Goal: Task Accomplishment & Management: Complete application form

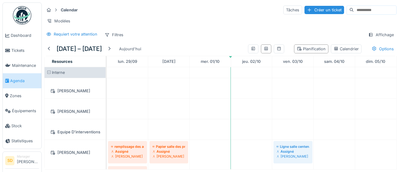
scroll to position [351, 0]
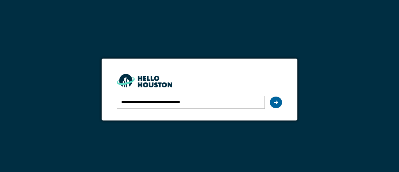
click at [274, 104] on icon at bounding box center [276, 102] width 4 height 5
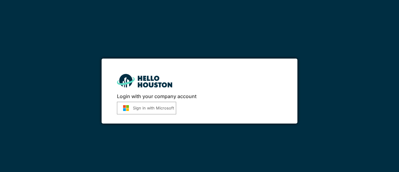
click at [140, 106] on button "Sign in with Microsoft" at bounding box center [146, 108] width 59 height 13
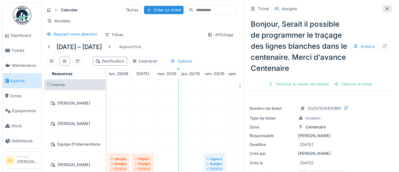
click at [388, 9] on icon at bounding box center [386, 9] width 5 height 4
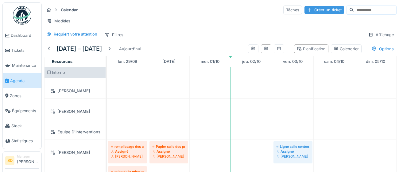
click at [308, 12] on div "Créer un ticket" at bounding box center [324, 10] width 40 height 8
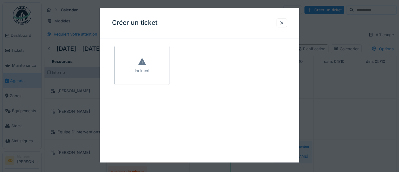
click at [146, 63] on div "Incident" at bounding box center [141, 65] width 55 height 39
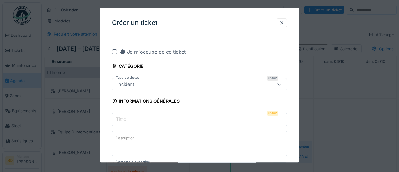
click at [139, 120] on input "Titre" at bounding box center [199, 119] width 175 height 13
click at [280, 86] on icon at bounding box center [279, 85] width 5 height 4
click at [144, 120] on input "Titre" at bounding box center [199, 119] width 175 height 13
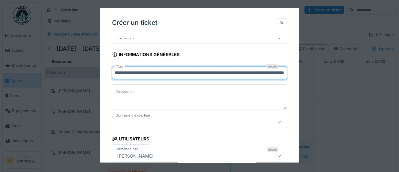
scroll to position [47, 0]
type input "**********"
click at [280, 123] on icon at bounding box center [279, 122] width 5 height 4
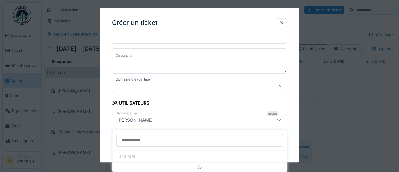
scroll to position [84, 0]
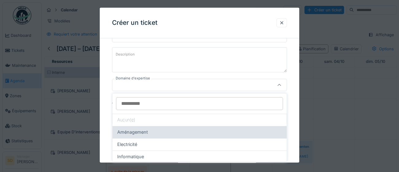
click at [276, 132] on div "Aménagement" at bounding box center [199, 132] width 164 height 7
type input "****"
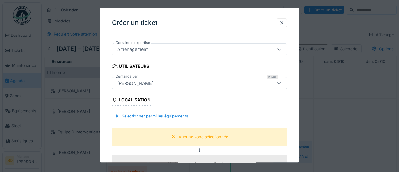
scroll to position [120, 0]
click at [213, 139] on div "Aucune zone sélectionnée" at bounding box center [203, 137] width 49 height 6
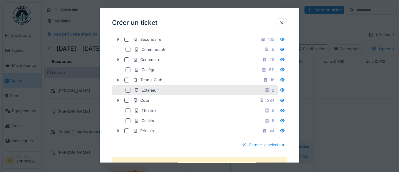
scroll to position [224, 0]
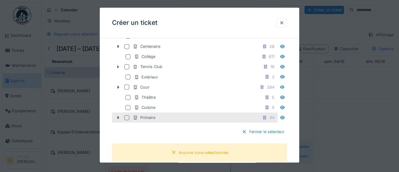
click at [125, 120] on div at bounding box center [126, 117] width 5 height 5
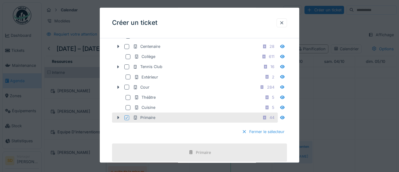
click at [244, 135] on div at bounding box center [244, 132] width 5 height 6
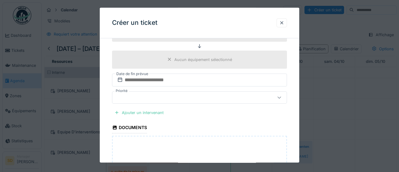
scroll to position [227, 0]
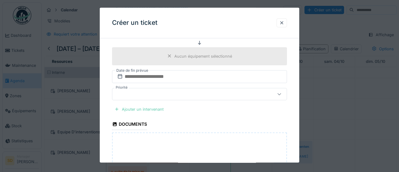
click at [137, 110] on div "Ajouter un intervenant" at bounding box center [139, 109] width 54 height 8
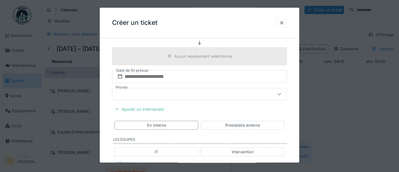
scroll to position [236, 0]
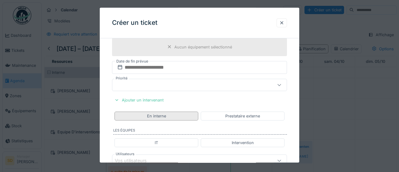
click at [172, 116] on div "En interne" at bounding box center [156, 116] width 84 height 9
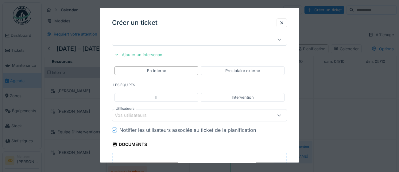
scroll to position [284, 0]
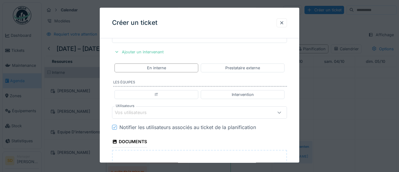
click at [278, 113] on icon at bounding box center [279, 113] width 5 height 4
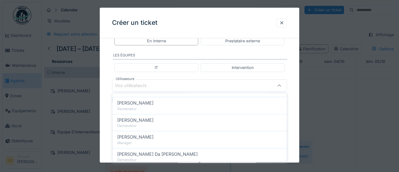
scroll to position [255, 0]
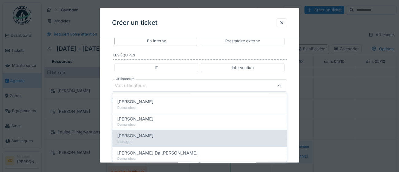
click at [130, 136] on span "[PERSON_NAME]" at bounding box center [135, 136] width 36 height 7
type input "****"
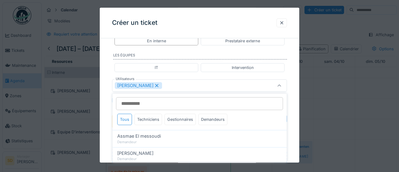
click at [297, 147] on div "**********" at bounding box center [199, 8] width 199 height 552
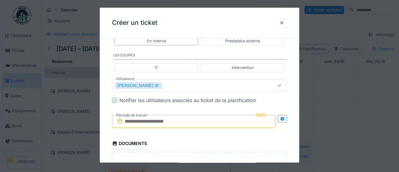
click at [257, 121] on input "text" at bounding box center [193, 121] width 163 height 13
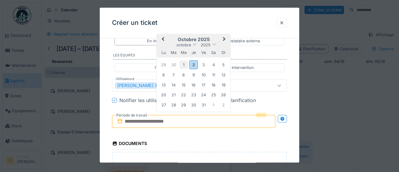
click at [182, 65] on div "1" at bounding box center [183, 65] width 8 height 8
click at [194, 67] on div "2" at bounding box center [193, 64] width 8 height 9
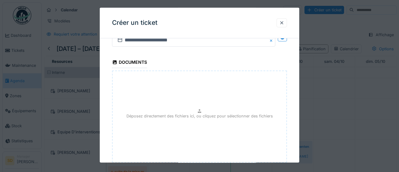
scroll to position [426, 0]
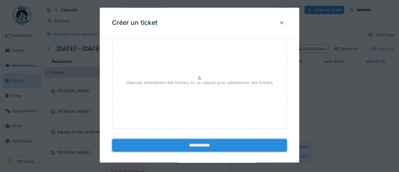
click at [202, 147] on input "**********" at bounding box center [199, 145] width 175 height 13
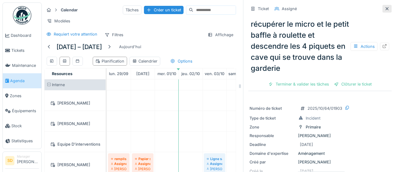
click at [387, 10] on icon at bounding box center [386, 9] width 5 height 4
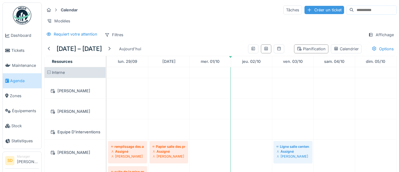
click at [304, 10] on div "Créer un ticket" at bounding box center [324, 10] width 40 height 8
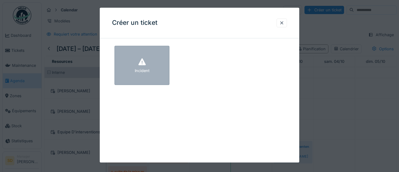
click at [146, 65] on icon at bounding box center [141, 62] width 9 height 7
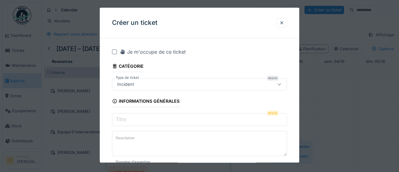
click at [154, 120] on input "Titre" at bounding box center [199, 119] width 175 height 13
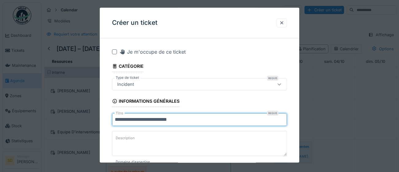
click at [149, 120] on input "**********" at bounding box center [199, 119] width 175 height 13
click at [190, 118] on input "**********" at bounding box center [199, 119] width 175 height 13
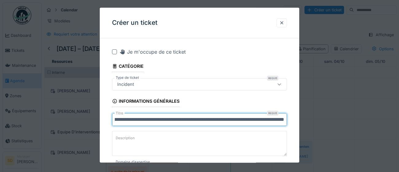
scroll to position [0, 57]
click at [236, 120] on input "**********" at bounding box center [199, 119] width 175 height 13
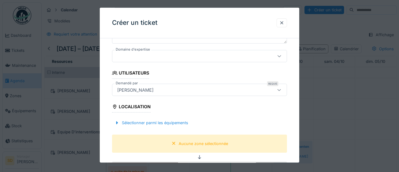
scroll to position [115, 0]
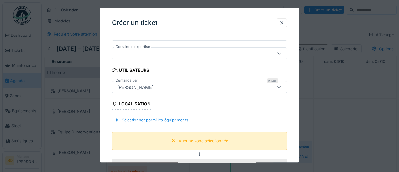
type input "**********"
click at [204, 142] on div "Aucune zone sélectionnée" at bounding box center [203, 141] width 49 height 6
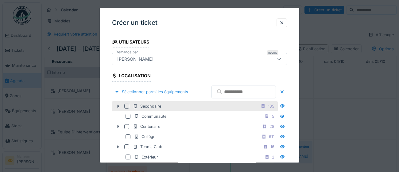
scroll to position [145, 0]
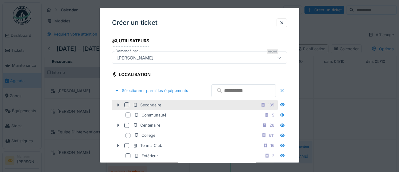
click at [125, 107] on div at bounding box center [126, 104] width 5 height 5
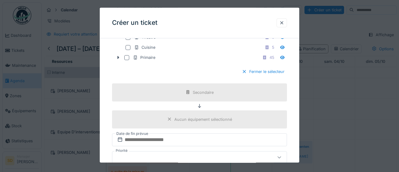
scroll to position [284, 0]
click at [243, 74] on div at bounding box center [244, 71] width 5 height 6
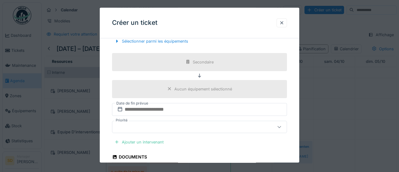
scroll to position [203, 0]
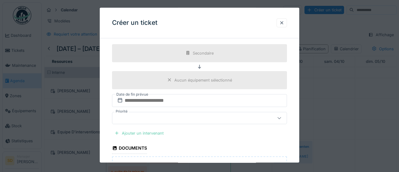
click at [150, 133] on div "Ajouter un intervenant" at bounding box center [139, 133] width 54 height 8
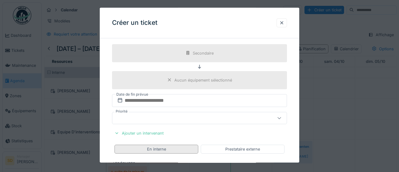
click at [161, 149] on div "En interne" at bounding box center [156, 149] width 19 height 6
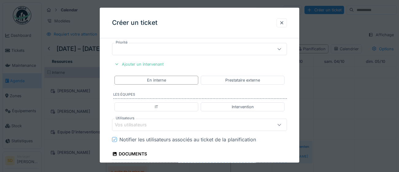
scroll to position [276, 0]
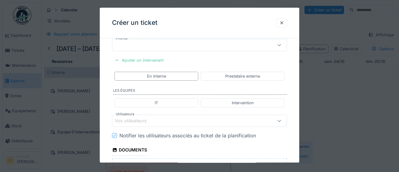
click at [132, 122] on div "Vos utilisateurs" at bounding box center [135, 121] width 40 height 7
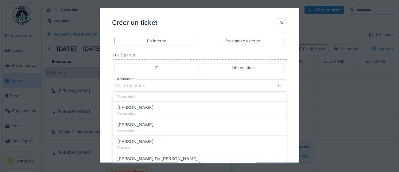
scroll to position [253, 0]
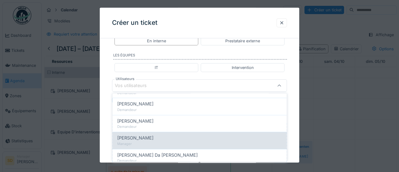
click at [140, 137] on span "[PERSON_NAME]" at bounding box center [135, 138] width 36 height 7
type input "****"
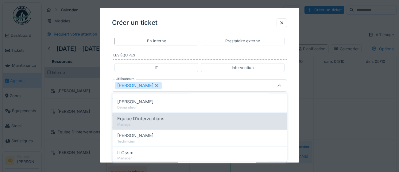
scroll to position [153, 0]
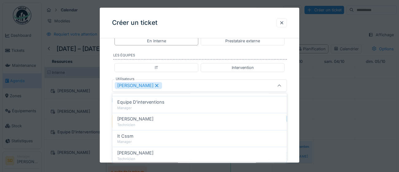
click at [297, 144] on div "**********" at bounding box center [199, 8] width 199 height 552
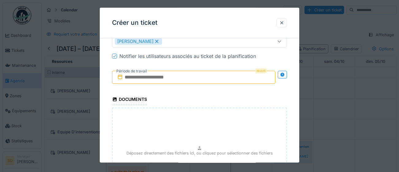
scroll to position [356, 0]
click at [261, 79] on input "text" at bounding box center [193, 76] width 163 height 13
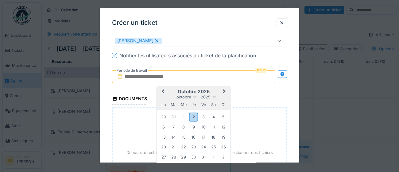
click at [227, 74] on input "text" at bounding box center [193, 76] width 163 height 13
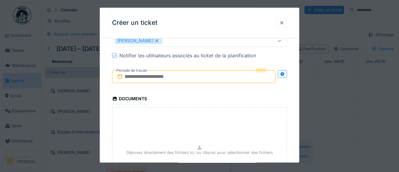
click at [180, 77] on input "text" at bounding box center [193, 76] width 163 height 13
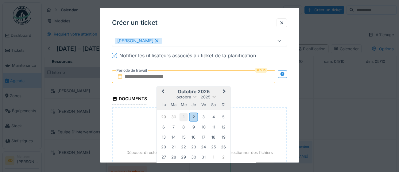
click at [184, 117] on div "1" at bounding box center [183, 117] width 8 height 8
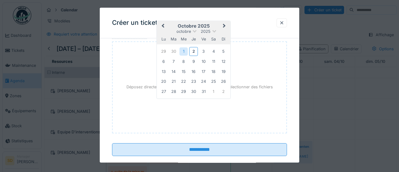
scroll to position [432, 0]
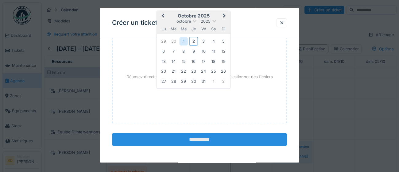
click at [206, 140] on input "**********" at bounding box center [199, 139] width 175 height 13
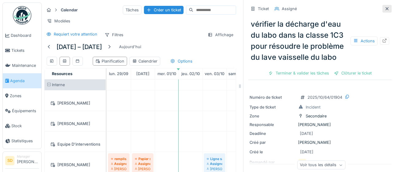
click at [388, 9] on icon at bounding box center [386, 9] width 5 height 4
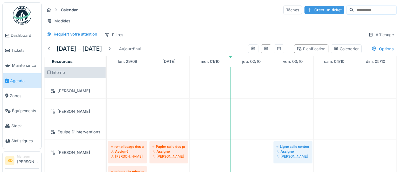
click at [304, 11] on div "Créer un ticket" at bounding box center [324, 10] width 40 height 8
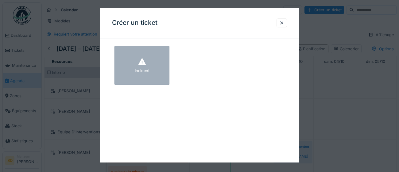
click at [145, 60] on icon at bounding box center [141, 62] width 9 height 7
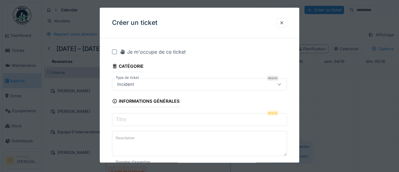
click at [152, 120] on input "Titre" at bounding box center [199, 119] width 175 height 13
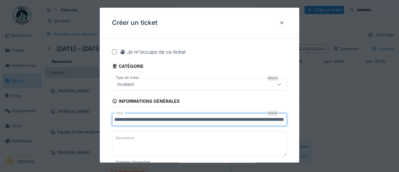
scroll to position [0, 65]
click at [164, 120] on input "**********" at bounding box center [199, 119] width 175 height 13
click at [249, 120] on input "**********" at bounding box center [199, 119] width 175 height 13
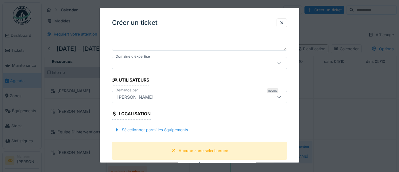
scroll to position [106, 0]
type input "**********"
click at [181, 131] on div "Sélectionner parmi les équipements" at bounding box center [151, 130] width 79 height 8
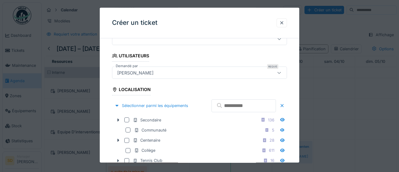
scroll to position [132, 0]
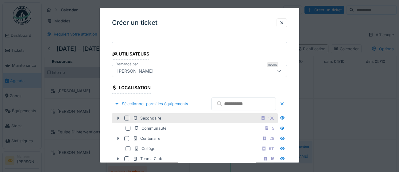
click at [127, 121] on div at bounding box center [126, 118] width 5 height 5
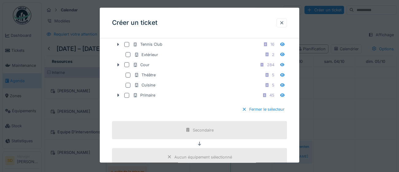
scroll to position [247, 0]
click at [242, 112] on div at bounding box center [244, 109] width 5 height 6
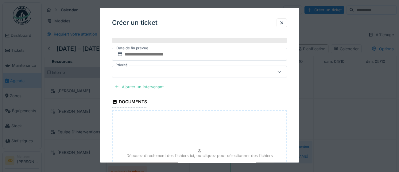
scroll to position [253, 0]
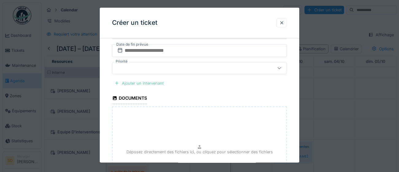
click at [140, 82] on div "Ajouter un intervenant" at bounding box center [139, 83] width 54 height 8
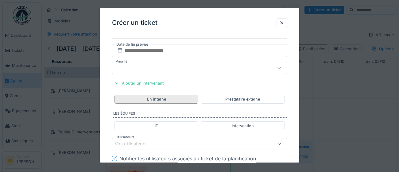
click at [169, 100] on div "En interne" at bounding box center [156, 99] width 84 height 9
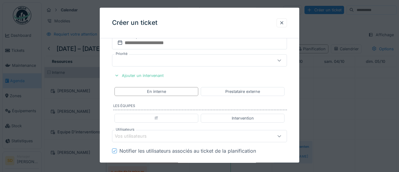
scroll to position [268, 0]
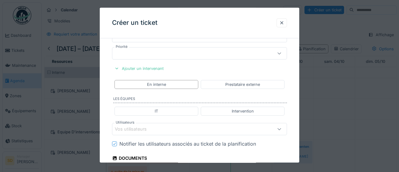
click at [141, 131] on div "Vos utilisateurs" at bounding box center [135, 129] width 40 height 7
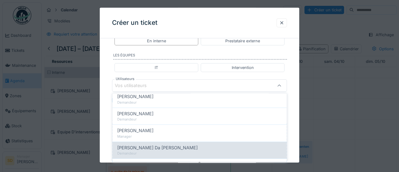
scroll to position [262, 0]
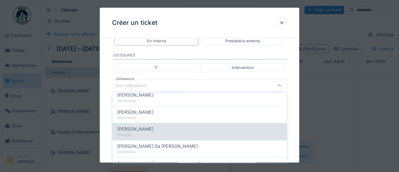
click at [148, 130] on span "[PERSON_NAME]" at bounding box center [135, 129] width 36 height 7
type input "****"
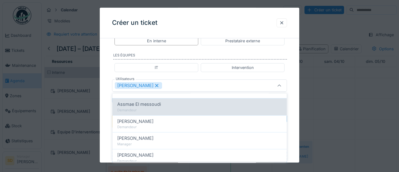
scroll to position [32, 0]
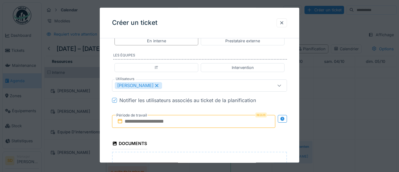
click at [294, 140] on div "**********" at bounding box center [199, 8] width 199 height 552
click at [226, 122] on input "text" at bounding box center [193, 121] width 163 height 13
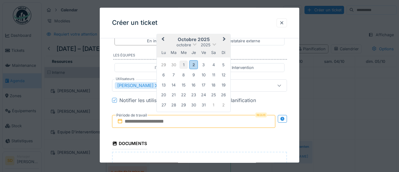
click at [182, 63] on div "1" at bounding box center [183, 65] width 8 height 8
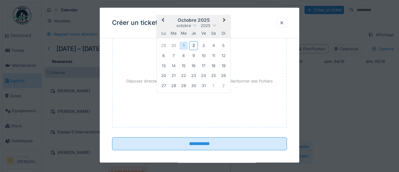
scroll to position [432, 0]
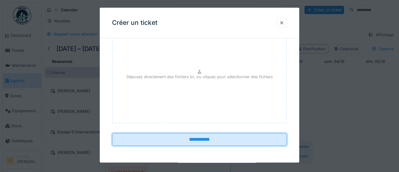
click at [201, 142] on input "**********" at bounding box center [199, 139] width 175 height 13
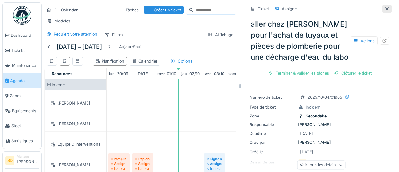
click at [388, 10] on div at bounding box center [386, 9] width 5 height 6
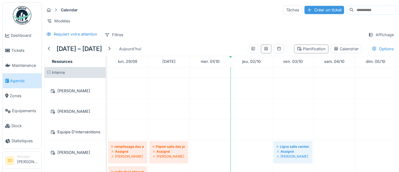
click at [309, 10] on div "Créer un ticket" at bounding box center [324, 10] width 40 height 8
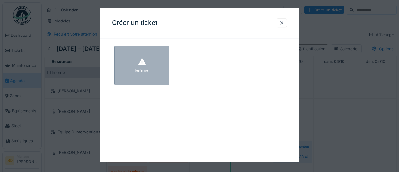
click at [140, 64] on icon at bounding box center [141, 62] width 7 height 7
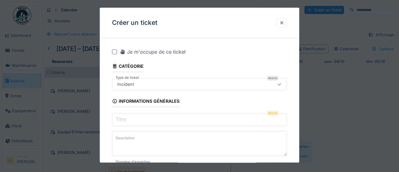
click at [137, 120] on input "Titre" at bounding box center [199, 119] width 175 height 13
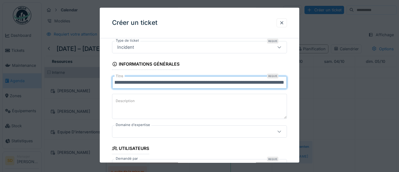
scroll to position [42, 0]
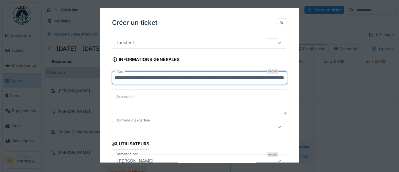
type input "**********"
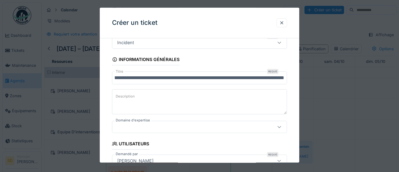
click at [279, 127] on icon at bounding box center [279, 127] width 5 height 4
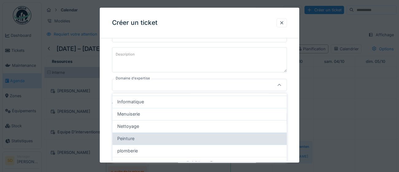
scroll to position [55, 0]
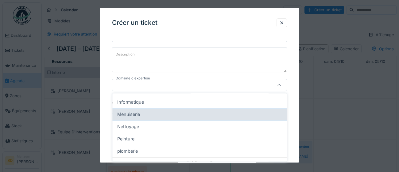
click at [235, 115] on div "Menuiserie" at bounding box center [199, 114] width 164 height 7
type input "****"
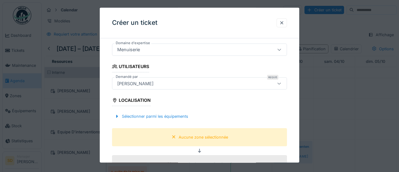
scroll to position [121, 0]
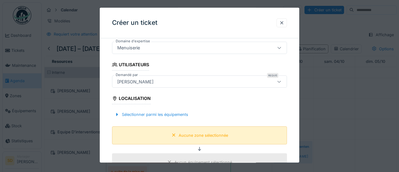
click at [209, 136] on div "Aucune zone sélectionnée" at bounding box center [203, 136] width 49 height 6
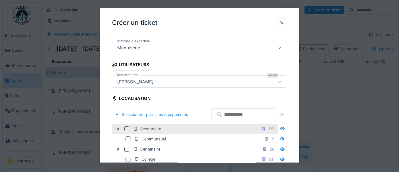
click at [128, 131] on div at bounding box center [126, 128] width 5 height 5
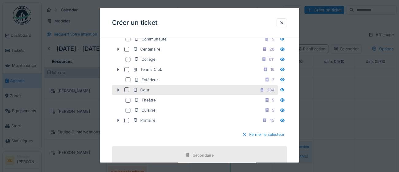
scroll to position [225, 0]
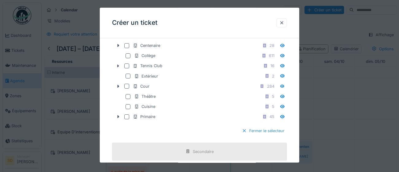
click at [244, 134] on div at bounding box center [244, 131] width 5 height 6
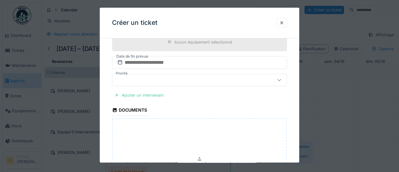
scroll to position [246, 0]
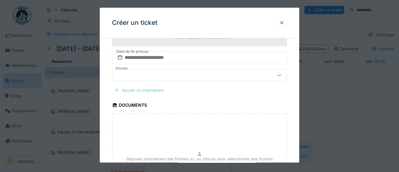
click at [149, 91] on div "Ajouter un intervenant" at bounding box center [139, 90] width 54 height 8
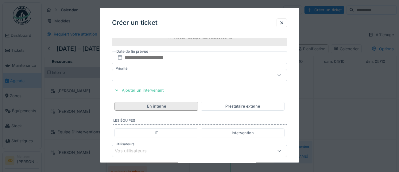
click at [180, 106] on div "En interne" at bounding box center [156, 106] width 84 height 9
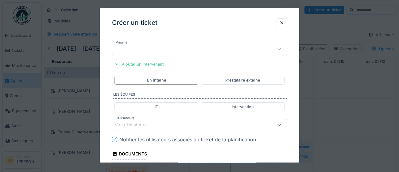
scroll to position [279, 0]
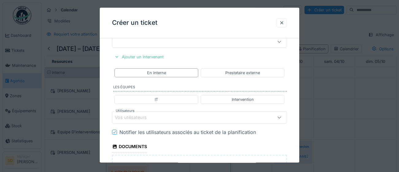
click at [167, 117] on div "Vos utilisateurs" at bounding box center [189, 117] width 148 height 7
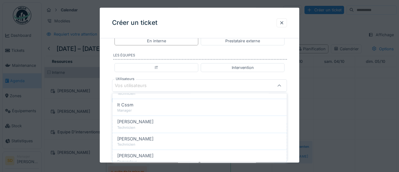
scroll to position [187, 0]
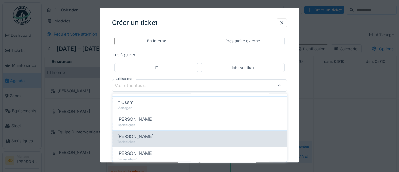
click at [170, 140] on div "Technicien" at bounding box center [199, 142] width 164 height 5
type input "****"
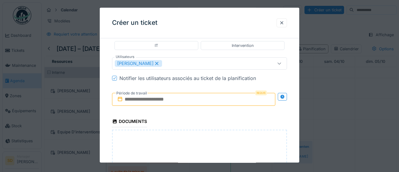
scroll to position [333, 0]
click at [223, 102] on input "text" at bounding box center [193, 100] width 163 height 13
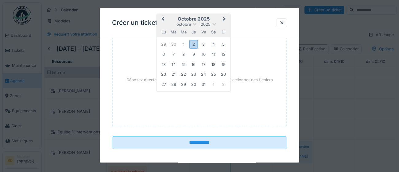
scroll to position [432, 0]
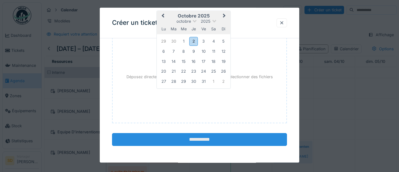
click at [220, 139] on input "**********" at bounding box center [199, 139] width 175 height 13
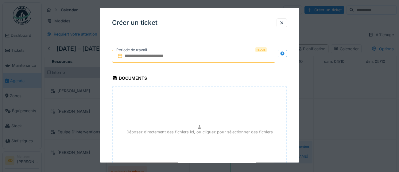
scroll to position [359, 0]
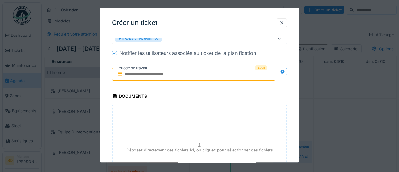
click at [207, 74] on input "text" at bounding box center [193, 74] width 163 height 13
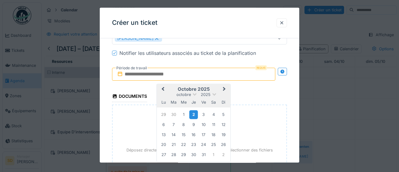
click at [193, 115] on div "2" at bounding box center [193, 114] width 8 height 9
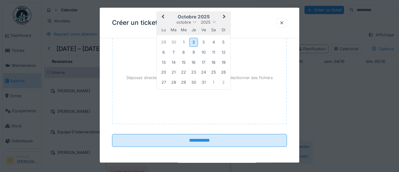
scroll to position [432, 0]
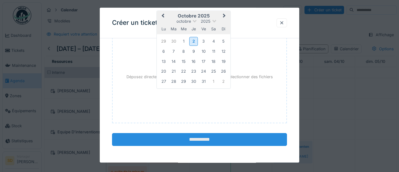
click at [203, 139] on input "**********" at bounding box center [199, 139] width 175 height 13
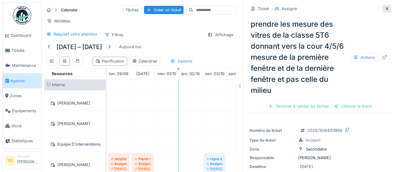
click at [388, 10] on icon at bounding box center [386, 9] width 5 height 4
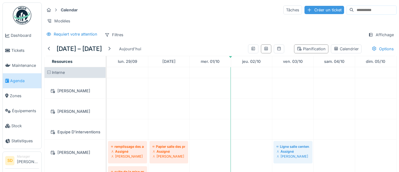
click at [304, 10] on div "Créer un ticket" at bounding box center [324, 10] width 40 height 8
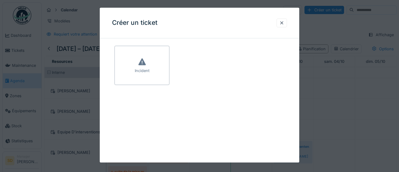
click at [315, 25] on div at bounding box center [199, 86] width 399 height 172
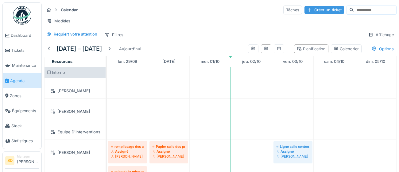
click at [311, 9] on div "Créer un ticket" at bounding box center [324, 10] width 40 height 8
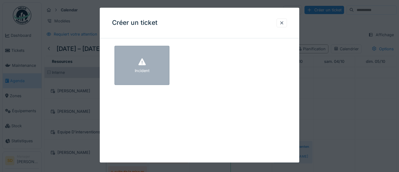
click at [140, 72] on div "Incident" at bounding box center [142, 71] width 15 height 6
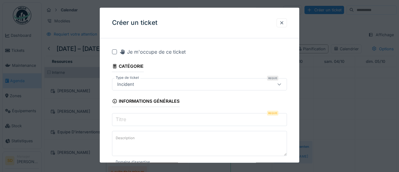
click at [153, 119] on input "Titre" at bounding box center [199, 119] width 175 height 13
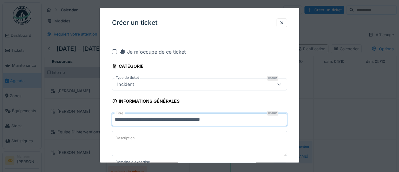
click at [205, 121] on input "**********" at bounding box center [199, 119] width 175 height 13
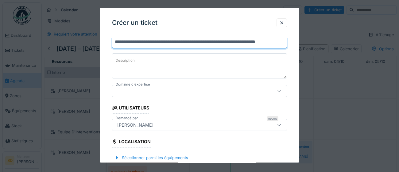
scroll to position [79, 0]
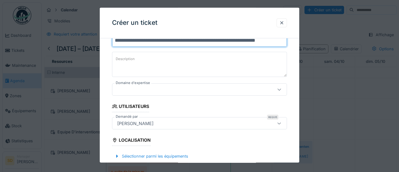
type input "**********"
click at [279, 90] on icon at bounding box center [278, 90] width 3 height 2
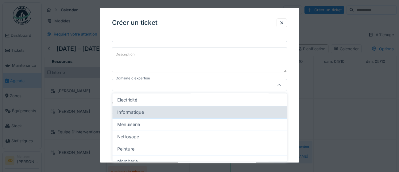
scroll to position [48, 0]
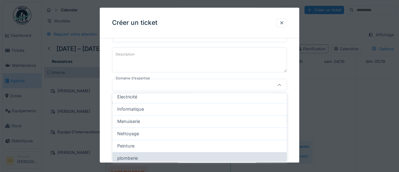
click at [212, 158] on div "plomberie" at bounding box center [199, 158] width 164 height 7
type input "***"
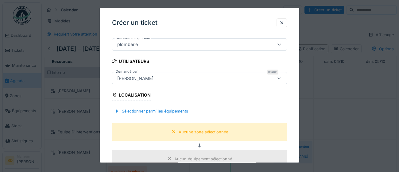
scroll to position [125, 0]
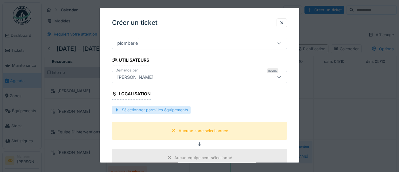
click at [147, 113] on div "Sélectionner parmi les équipements" at bounding box center [151, 110] width 79 height 8
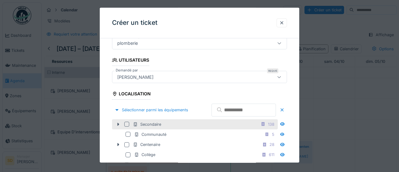
click at [128, 127] on div at bounding box center [126, 124] width 5 height 5
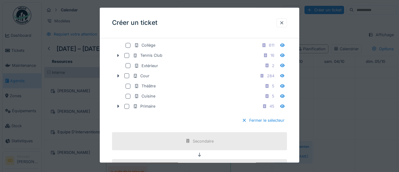
scroll to position [236, 0]
click at [244, 123] on div at bounding box center [244, 120] width 5 height 6
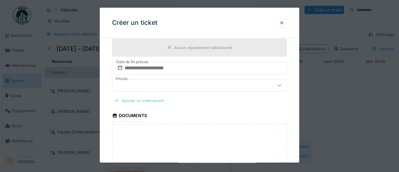
click at [148, 102] on div "Ajouter un intervenant" at bounding box center [139, 101] width 54 height 8
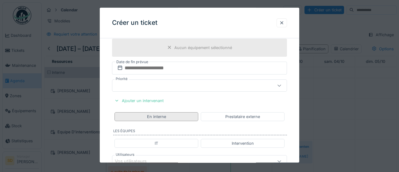
click at [155, 116] on div "En interne" at bounding box center [156, 117] width 19 height 6
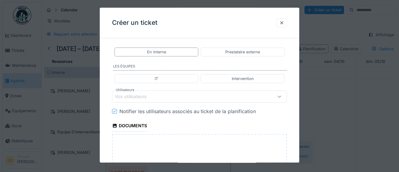
scroll to position [300, 0]
click at [130, 100] on div "Vos utilisateurs" at bounding box center [135, 97] width 40 height 7
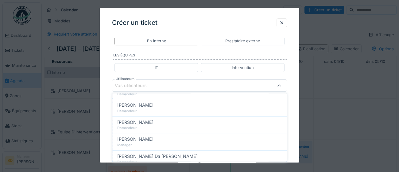
scroll to position [252, 0]
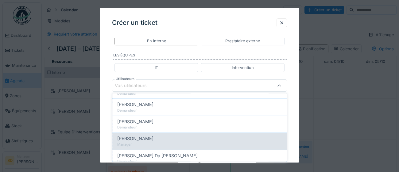
click at [160, 139] on div "[PERSON_NAME]" at bounding box center [199, 138] width 164 height 7
type input "****"
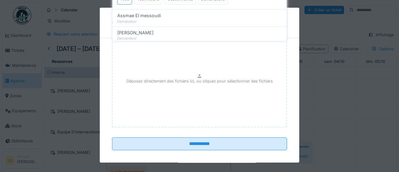
scroll to position [432, 0]
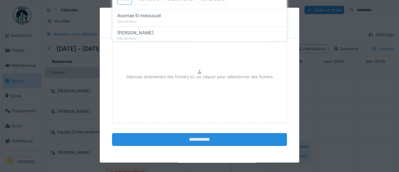
click at [190, 140] on input "**********" at bounding box center [199, 139] width 175 height 13
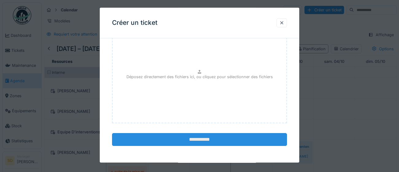
scroll to position [418, 0]
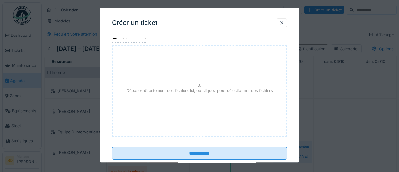
click at [212, 30] on div "Créer un ticket" at bounding box center [199, 23] width 199 height 31
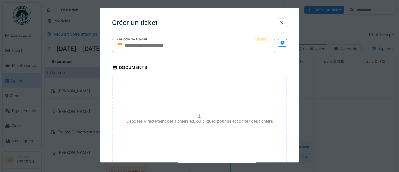
scroll to position [366, 0]
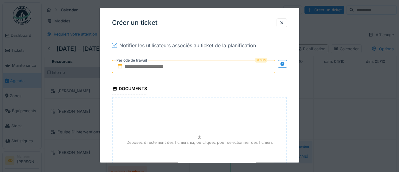
click at [219, 64] on input "text" at bounding box center [193, 66] width 163 height 13
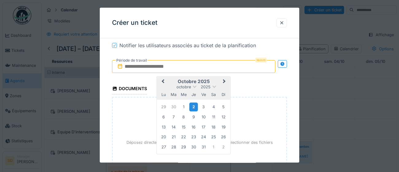
click at [194, 109] on div "2" at bounding box center [193, 106] width 8 height 9
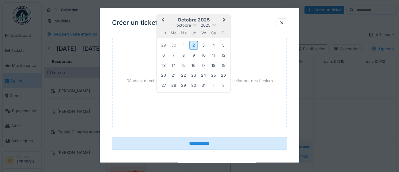
scroll to position [432, 0]
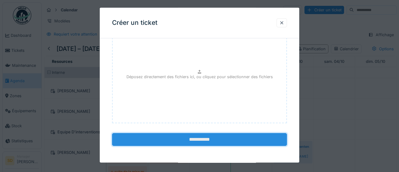
click at [208, 138] on input "**********" at bounding box center [199, 139] width 175 height 13
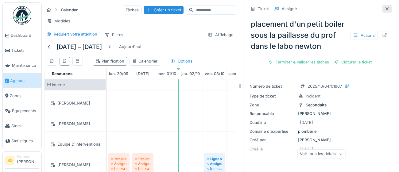
click at [388, 8] on icon at bounding box center [386, 9] width 5 height 4
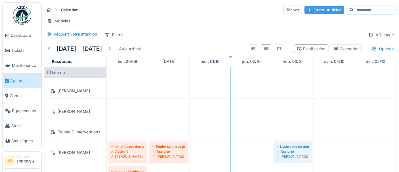
click at [304, 10] on div "Créer un ticket" at bounding box center [324, 10] width 40 height 8
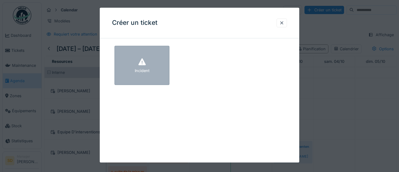
click at [136, 67] on div "Incident" at bounding box center [141, 65] width 55 height 39
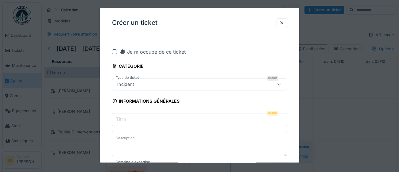
click at [132, 120] on input "Titre" at bounding box center [199, 119] width 175 height 13
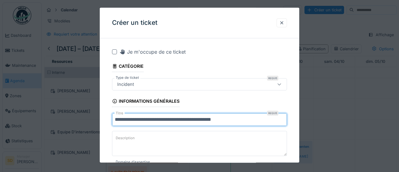
click at [217, 121] on input "**********" at bounding box center [199, 119] width 175 height 13
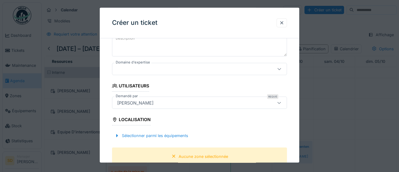
scroll to position [100, 0]
type input "**********"
click at [135, 137] on div "Sélectionner parmi les équipements" at bounding box center [151, 135] width 79 height 8
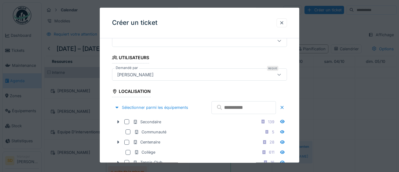
scroll to position [128, 0]
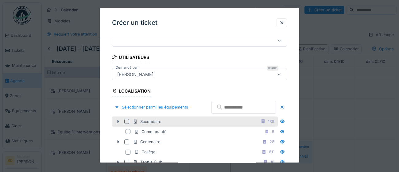
click at [127, 127] on div "Secondaire 139" at bounding box center [195, 122] width 166 height 10
click at [126, 124] on div at bounding box center [126, 121] width 5 height 5
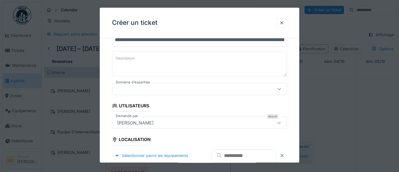
scroll to position [78, 0]
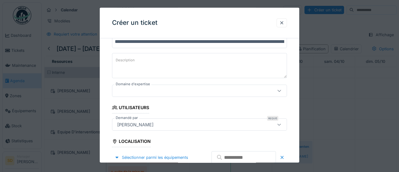
click at [279, 93] on div at bounding box center [279, 91] width 5 height 6
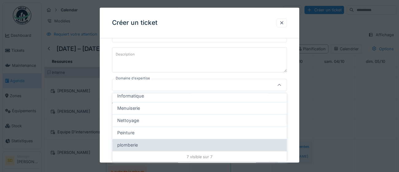
scroll to position [58, 0]
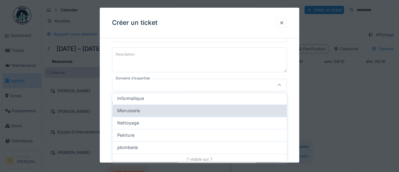
click at [216, 110] on div "Menuiserie" at bounding box center [199, 110] width 164 height 7
type input "****"
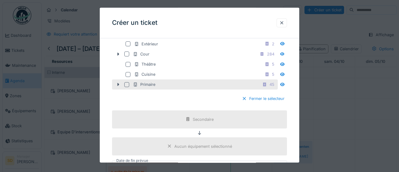
scroll to position [263, 0]
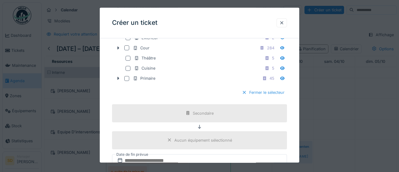
click at [244, 96] on div at bounding box center [244, 93] width 5 height 6
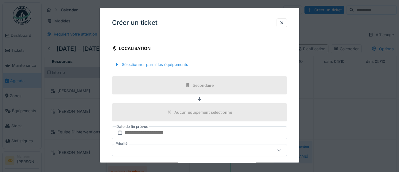
scroll to position [172, 0]
click at [210, 132] on input "text" at bounding box center [199, 131] width 175 height 13
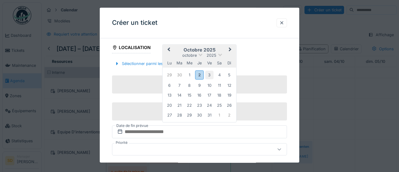
click at [208, 74] on div "3" at bounding box center [209, 75] width 8 height 8
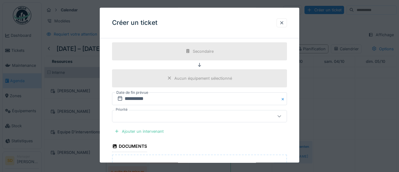
scroll to position [209, 0]
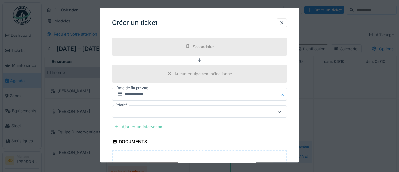
click at [124, 127] on div "Ajouter un intervenant" at bounding box center [139, 127] width 54 height 8
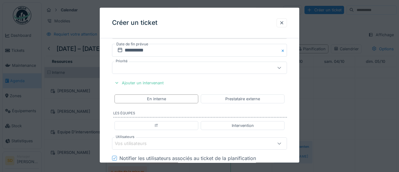
scroll to position [255, 0]
click at [168, 98] on div "En interne" at bounding box center [156, 97] width 84 height 9
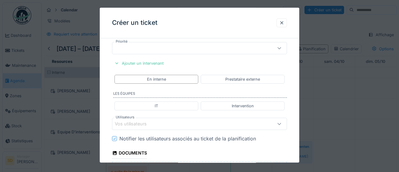
click at [136, 126] on div "Vos utilisateurs" at bounding box center [135, 124] width 40 height 7
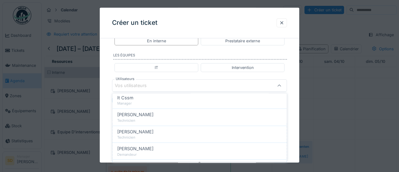
scroll to position [193, 0]
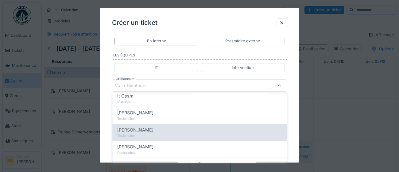
click at [127, 131] on span "[PERSON_NAME]" at bounding box center [135, 129] width 36 height 7
type input "****"
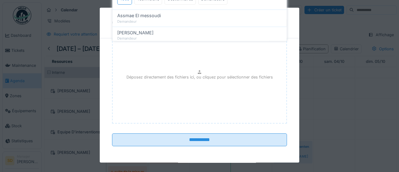
scroll to position [432, 0]
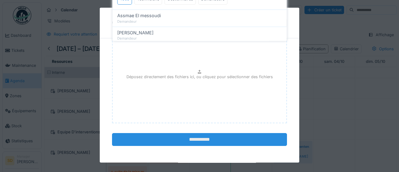
click at [206, 139] on input "**********" at bounding box center [199, 139] width 175 height 13
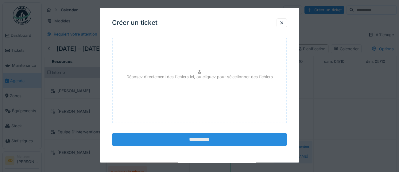
scroll to position [418, 0]
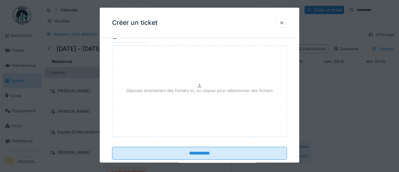
click at [191, 29] on div "Créer un ticket" at bounding box center [199, 23] width 199 height 31
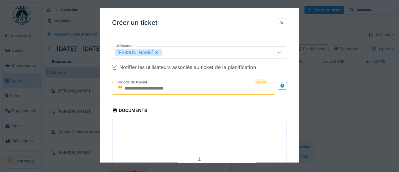
scroll to position [341, 0]
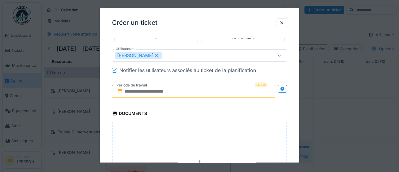
click at [190, 92] on input "text" at bounding box center [193, 91] width 163 height 13
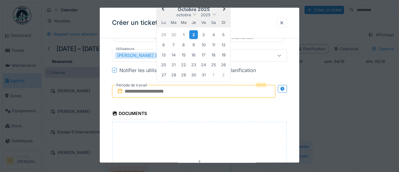
click at [194, 35] on div "2" at bounding box center [193, 34] width 8 height 9
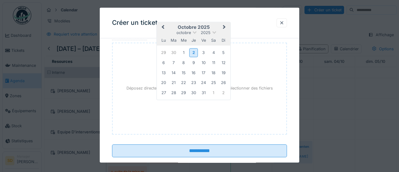
scroll to position [429, 0]
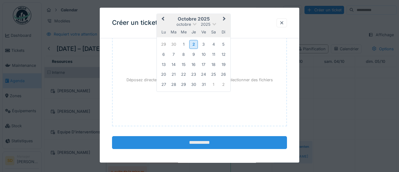
click at [185, 143] on input "**********" at bounding box center [199, 142] width 175 height 13
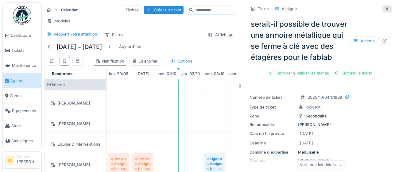
click at [389, 11] on div at bounding box center [386, 9] width 5 height 6
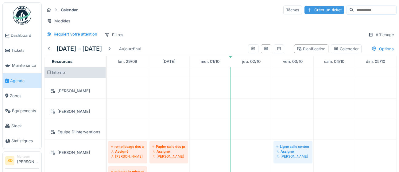
click at [310, 10] on div "Créer un ticket" at bounding box center [324, 10] width 40 height 8
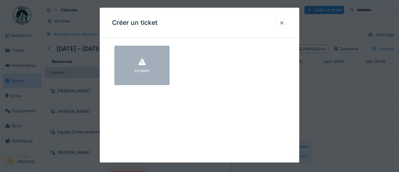
click at [143, 63] on icon at bounding box center [141, 62] width 7 height 7
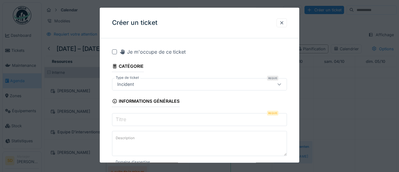
click at [137, 121] on input "Titre" at bounding box center [199, 119] width 175 height 13
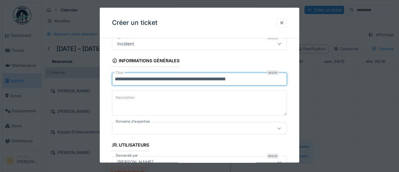
scroll to position [43, 0]
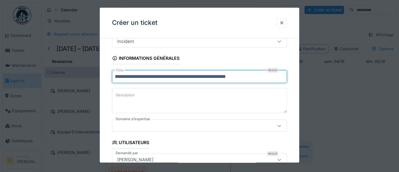
type input "**********"
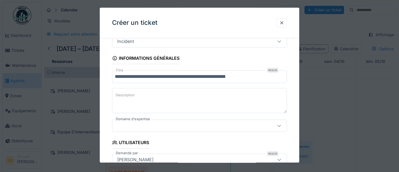
click at [279, 126] on icon at bounding box center [279, 126] width 5 height 4
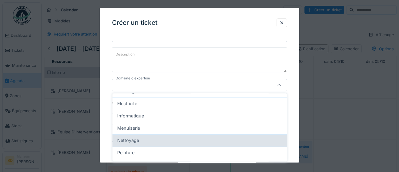
scroll to position [45, 0]
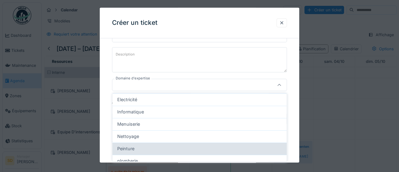
click at [231, 149] on div "Peinture" at bounding box center [199, 148] width 164 height 7
type input "****"
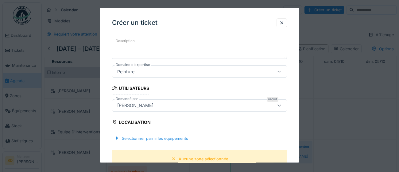
scroll to position [123, 0]
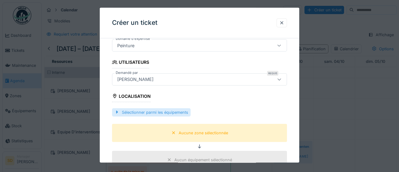
click at [178, 112] on div "Sélectionner parmi les équipements" at bounding box center [151, 112] width 79 height 8
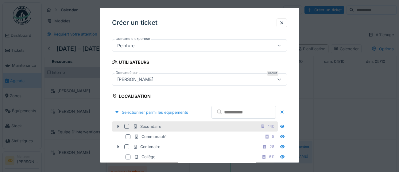
click at [125, 129] on div at bounding box center [126, 126] width 5 height 5
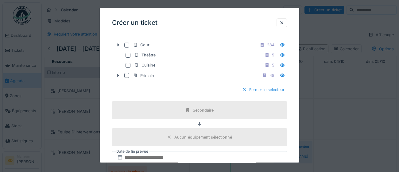
click at [245, 93] on div at bounding box center [244, 90] width 5 height 6
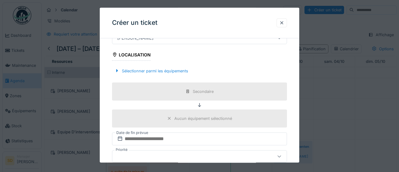
scroll to position [159, 0]
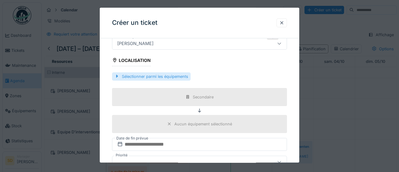
click at [143, 78] on div "Sélectionner parmi les équipements" at bounding box center [151, 76] width 79 height 8
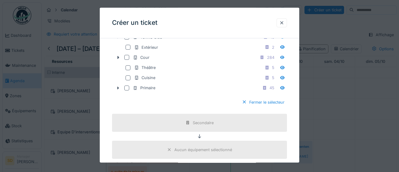
scroll to position [305, 0]
click at [210, 125] on div "Secondaire" at bounding box center [203, 122] width 21 height 6
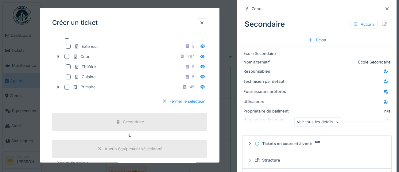
click at [204, 25] on div at bounding box center [201, 23] width 5 height 6
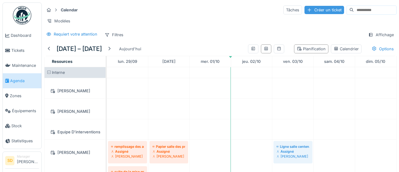
click at [304, 11] on div "Créer un ticket" at bounding box center [324, 10] width 40 height 8
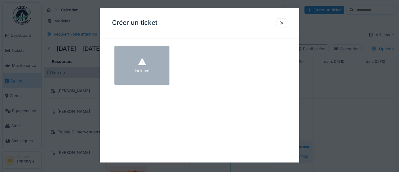
click at [144, 66] on div at bounding box center [141, 62] width 9 height 11
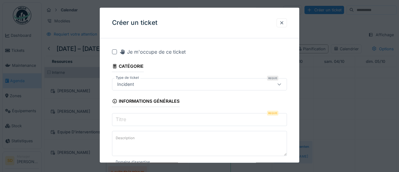
click at [165, 121] on input "Titre" at bounding box center [199, 119] width 175 height 13
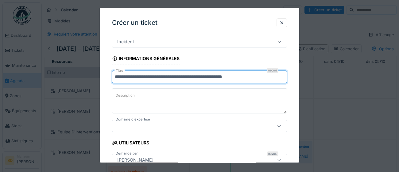
scroll to position [43, 0]
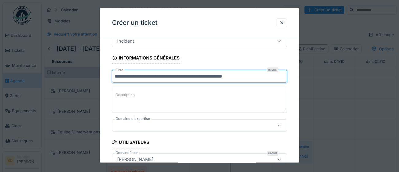
type input "**********"
click at [279, 126] on icon at bounding box center [278, 126] width 3 height 2
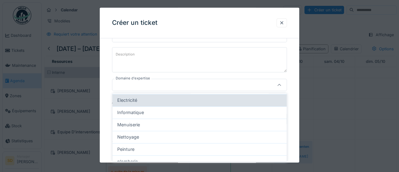
scroll to position [44, 0]
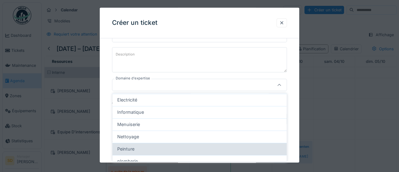
click at [183, 149] on div "Peinture" at bounding box center [199, 149] width 164 height 7
type input "****"
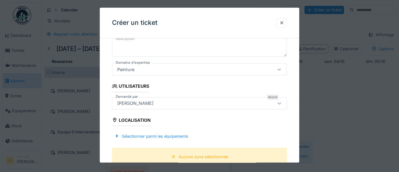
scroll to position [111, 0]
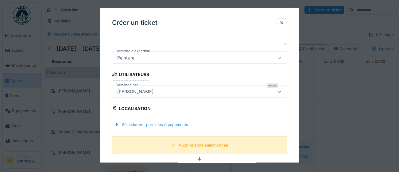
click at [192, 146] on div "Aucune zone sélectionnée" at bounding box center [203, 145] width 49 height 6
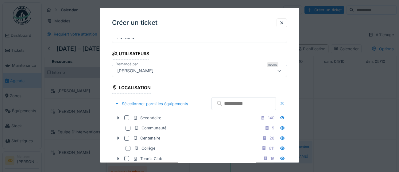
scroll to position [142, 0]
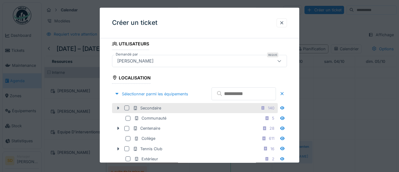
click at [126, 111] on div at bounding box center [126, 108] width 5 height 5
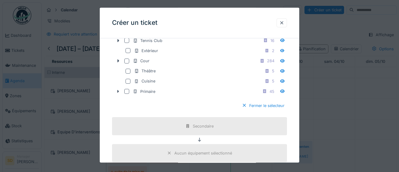
scroll to position [250, 0]
click at [244, 108] on div at bounding box center [244, 105] width 5 height 6
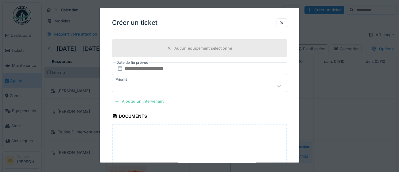
scroll to position [235, 0]
click at [133, 103] on div "Ajouter un intervenant" at bounding box center [139, 102] width 54 height 8
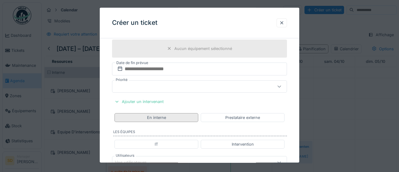
click at [173, 117] on div "En interne" at bounding box center [156, 117] width 84 height 9
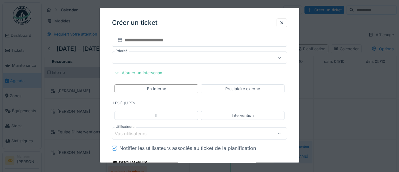
scroll to position [266, 0]
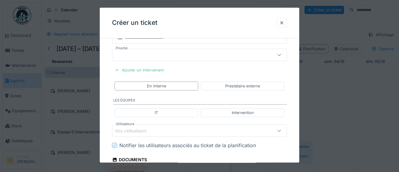
click at [167, 129] on div "Vos utilisateurs" at bounding box center [189, 131] width 148 height 7
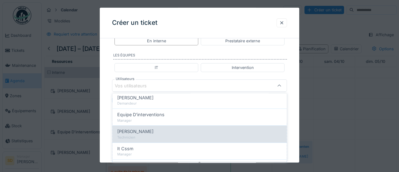
scroll to position [144, 0]
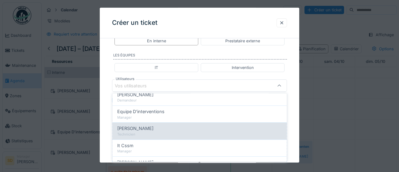
click at [147, 129] on span "[PERSON_NAME]" at bounding box center [135, 128] width 36 height 7
type input "****"
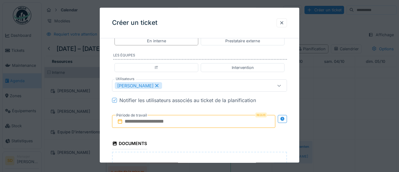
click at [295, 132] on div "**********" at bounding box center [199, 8] width 199 height 552
click at [201, 121] on input "text" at bounding box center [193, 121] width 163 height 13
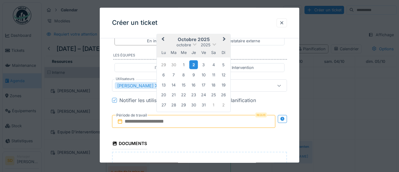
click at [195, 66] on div "2" at bounding box center [193, 64] width 8 height 9
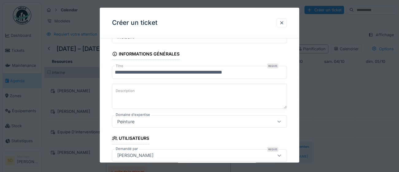
scroll to position [46, 0]
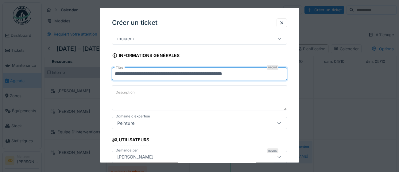
drag, startPoint x: 250, startPoint y: 75, endPoint x: 110, endPoint y: 72, distance: 139.9
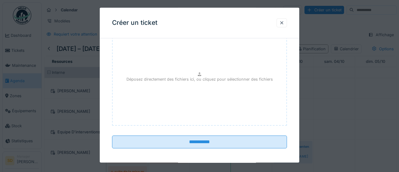
scroll to position [432, 0]
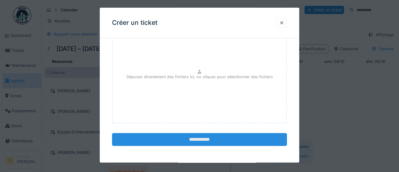
click at [208, 140] on input "**********" at bounding box center [199, 139] width 175 height 13
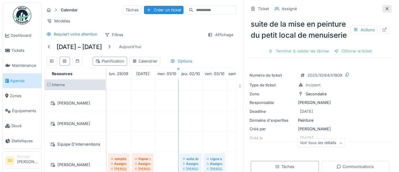
click at [386, 10] on div at bounding box center [386, 9] width 5 height 6
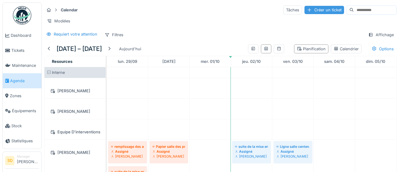
click at [306, 9] on div "Créer un ticket" at bounding box center [324, 10] width 40 height 8
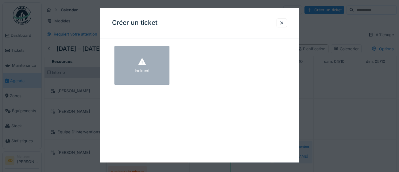
click at [142, 60] on icon at bounding box center [141, 62] width 7 height 7
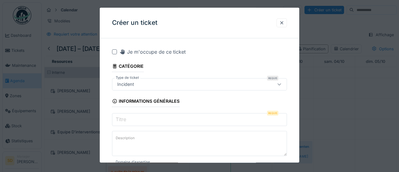
click at [148, 118] on input "Titre" at bounding box center [199, 119] width 175 height 13
paste input "**********"
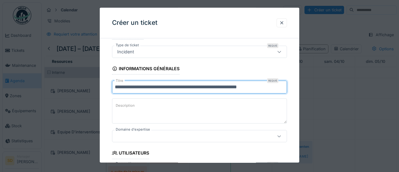
scroll to position [36, 0]
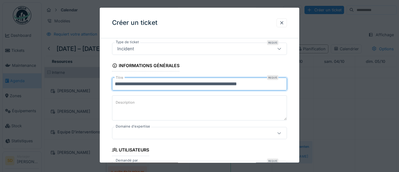
type input "**********"
click at [279, 135] on icon at bounding box center [279, 133] width 5 height 4
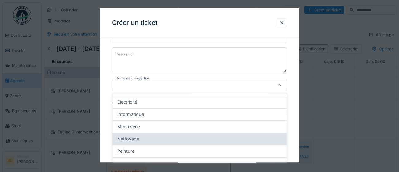
scroll to position [55, 0]
click at [236, 139] on div "Peinture" at bounding box center [199, 138] width 164 height 7
type input "****"
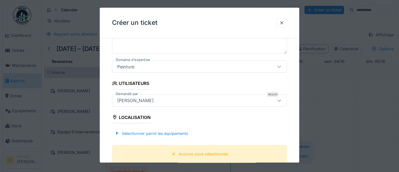
scroll to position [103, 0]
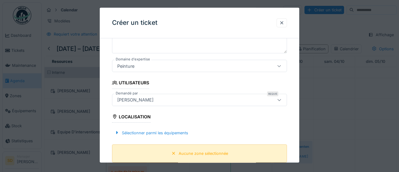
click at [190, 154] on div "Aucune zone sélectionnée" at bounding box center [203, 154] width 49 height 6
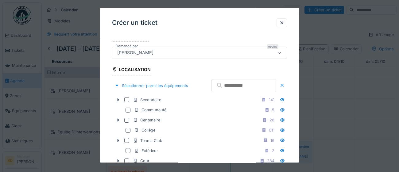
scroll to position [170, 0]
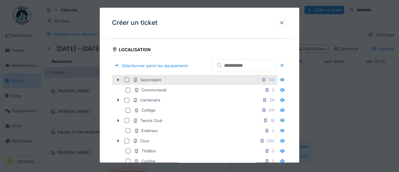
click at [126, 83] on div at bounding box center [126, 80] width 5 height 5
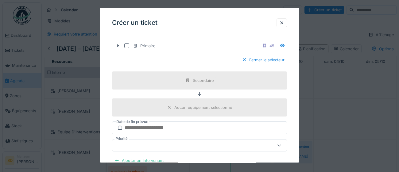
scroll to position [297, 0]
click at [243, 62] on div at bounding box center [244, 59] width 5 height 6
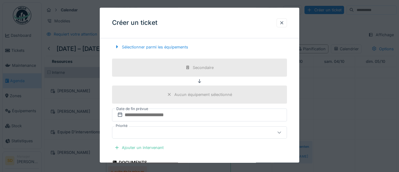
scroll to position [191, 0]
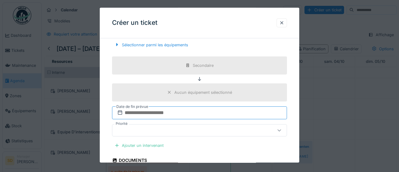
click at [202, 112] on input "text" at bounding box center [199, 112] width 175 height 13
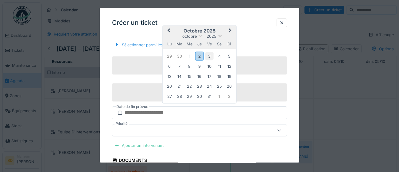
click at [207, 56] on div "3" at bounding box center [209, 56] width 8 height 8
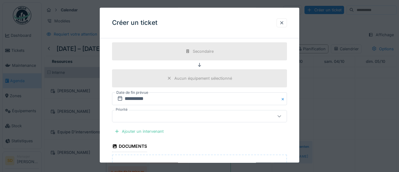
scroll to position [206, 0]
click at [161, 129] on div "Ajouter un intervenant" at bounding box center [139, 130] width 54 height 8
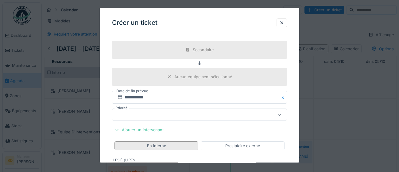
click at [171, 146] on div "En interne" at bounding box center [156, 145] width 84 height 9
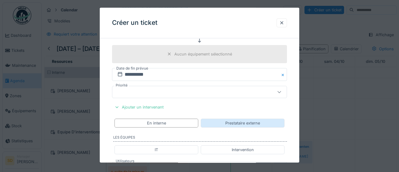
scroll to position [246, 0]
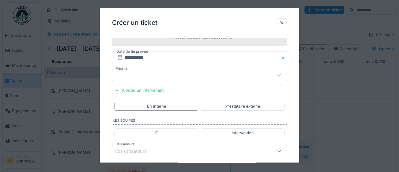
click at [164, 150] on div "Vos utilisateurs" at bounding box center [189, 151] width 148 height 7
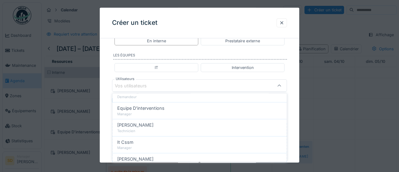
scroll to position [144, 0]
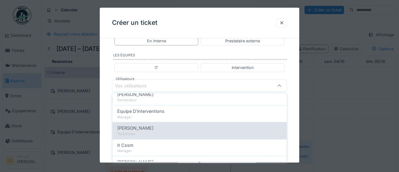
click at [155, 133] on div "Technicien" at bounding box center [199, 134] width 164 height 5
type input "****"
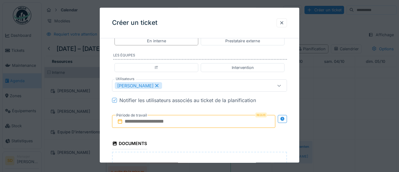
click at [294, 141] on div "**********" at bounding box center [199, 8] width 199 height 552
click at [207, 123] on input "text" at bounding box center [193, 121] width 163 height 13
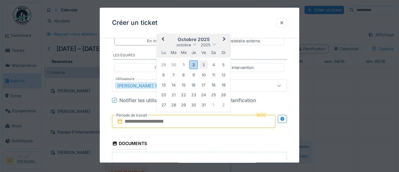
click at [205, 64] on div "3" at bounding box center [203, 65] width 8 height 8
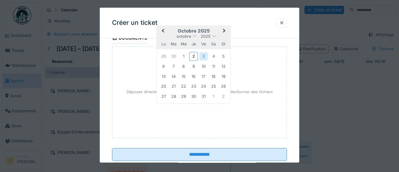
scroll to position [432, 0]
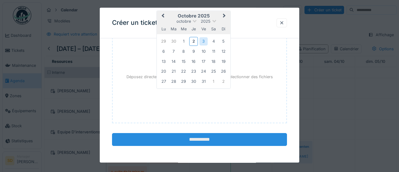
click at [214, 143] on input "**********" at bounding box center [199, 139] width 175 height 13
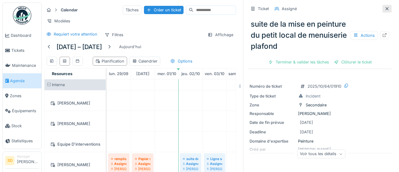
click at [388, 10] on div at bounding box center [386, 9] width 5 height 6
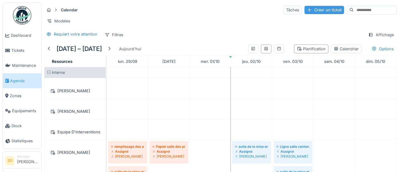
click at [304, 9] on div "Créer un ticket" at bounding box center [324, 10] width 40 height 8
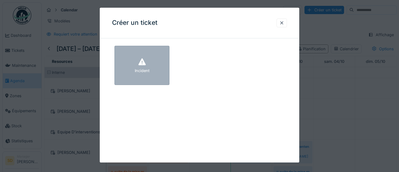
click at [150, 58] on div "Incident" at bounding box center [141, 65] width 55 height 39
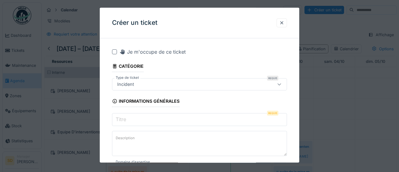
click at [161, 119] on input "Titre" at bounding box center [199, 119] width 175 height 13
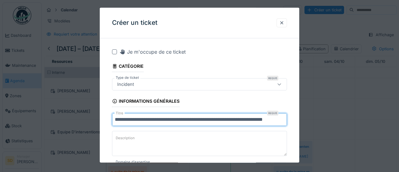
scroll to position [3, 0]
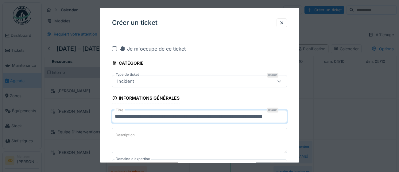
click at [278, 116] on input "**********" at bounding box center [199, 116] width 175 height 13
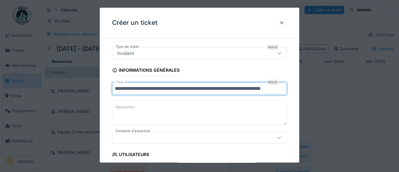
scroll to position [35, 0]
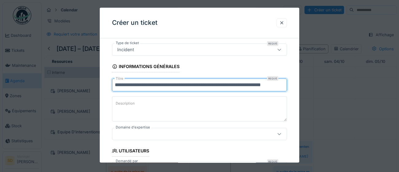
type input "**********"
click at [279, 134] on icon at bounding box center [278, 134] width 3 height 2
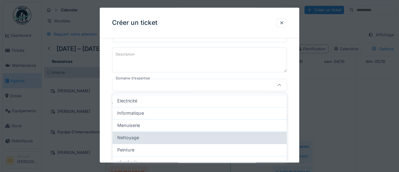
scroll to position [45, 0]
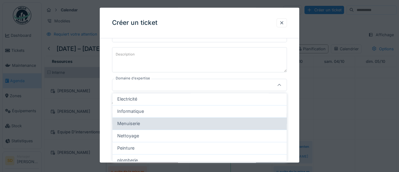
click at [206, 126] on div "Menuiserie" at bounding box center [199, 123] width 164 height 7
type input "****"
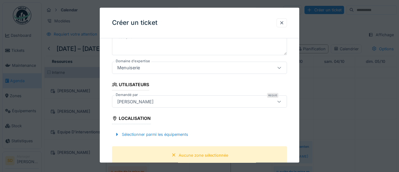
scroll to position [101, 0]
click at [163, 137] on div "Sélectionner parmi les équipements" at bounding box center [151, 134] width 79 height 8
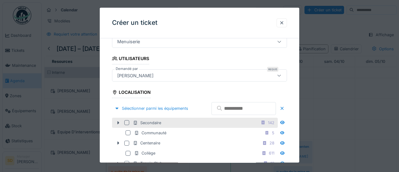
scroll to position [144, 0]
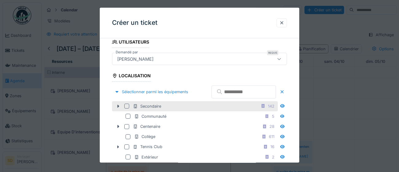
click at [126, 109] on div at bounding box center [126, 106] width 5 height 5
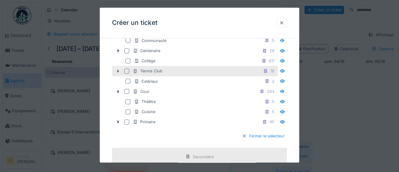
scroll to position [245, 0]
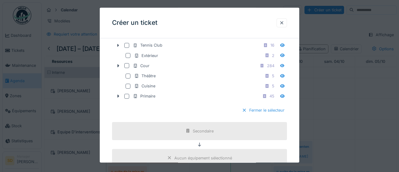
click at [244, 113] on div at bounding box center [244, 111] width 5 height 6
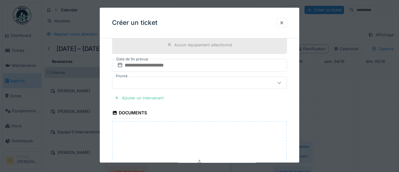
scroll to position [236, 0]
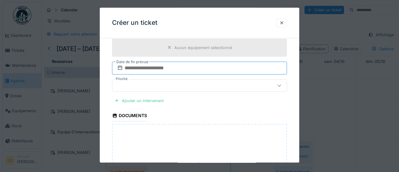
click at [200, 69] on input "text" at bounding box center [199, 68] width 175 height 13
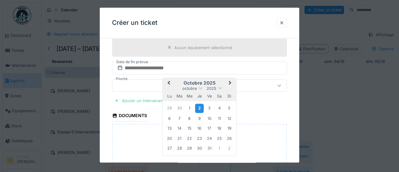
click at [200, 109] on div "2" at bounding box center [199, 108] width 8 height 9
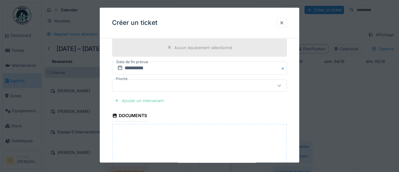
click at [122, 102] on div "Ajouter un intervenant" at bounding box center [139, 101] width 54 height 8
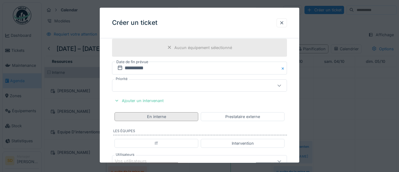
click at [145, 119] on div "En interne" at bounding box center [156, 116] width 84 height 9
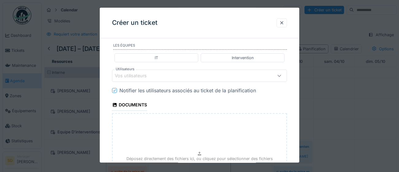
scroll to position [326, 0]
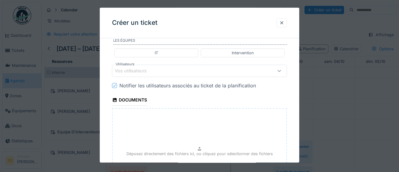
click at [139, 70] on div "Vos utilisateurs" at bounding box center [135, 71] width 40 height 7
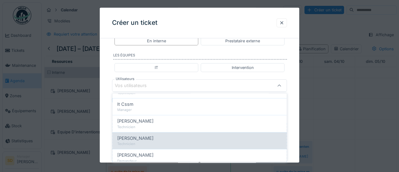
scroll to position [192, 0]
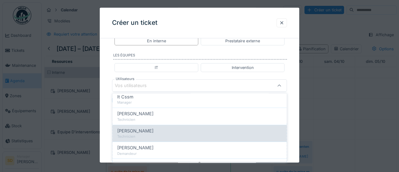
click at [127, 131] on span "[PERSON_NAME]" at bounding box center [135, 130] width 36 height 7
type input "****"
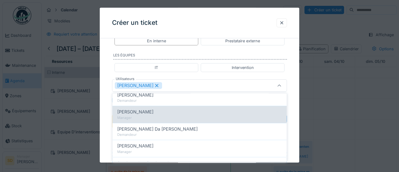
scroll to position [328, 0]
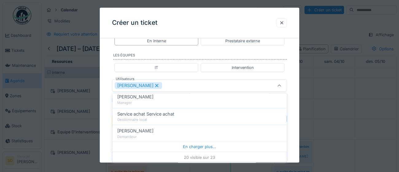
click at [295, 148] on div "**********" at bounding box center [199, 8] width 199 height 552
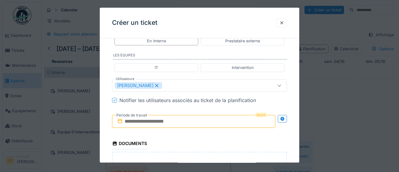
click at [174, 122] on input "text" at bounding box center [193, 121] width 163 height 13
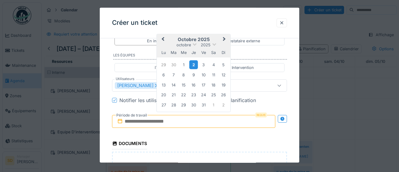
click at [192, 67] on div "2" at bounding box center [193, 64] width 8 height 9
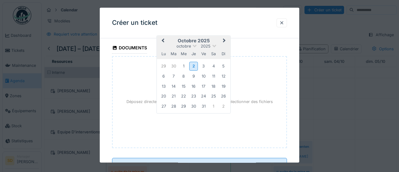
scroll to position [432, 0]
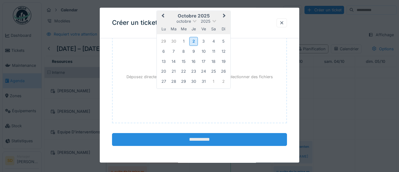
click at [205, 141] on input "**********" at bounding box center [199, 139] width 175 height 13
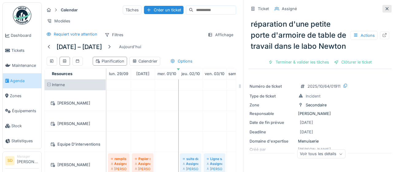
click at [386, 8] on icon at bounding box center [386, 8] width 3 height 3
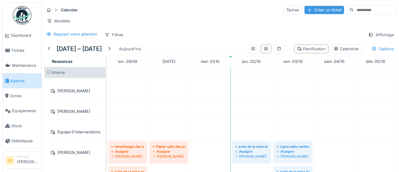
click at [312, 10] on div "Créer un ticket" at bounding box center [324, 10] width 40 height 8
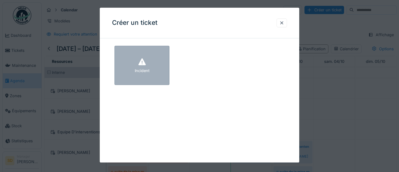
click at [141, 68] on div "Incident" at bounding box center [142, 71] width 15 height 6
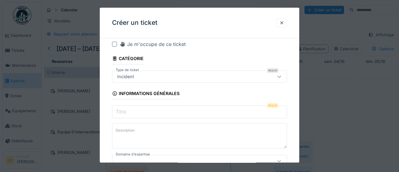
scroll to position [10, 0]
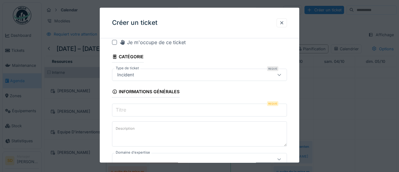
click at [150, 110] on input "Titre" at bounding box center [199, 110] width 175 height 13
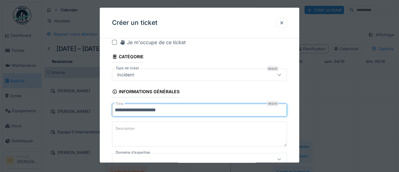
click at [175, 113] on input "**********" at bounding box center [199, 110] width 175 height 13
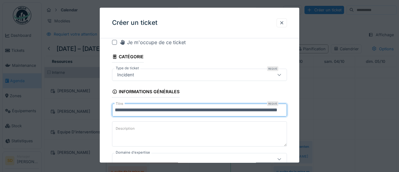
scroll to position [0, 31]
click at [240, 110] on input "**********" at bounding box center [199, 110] width 175 height 13
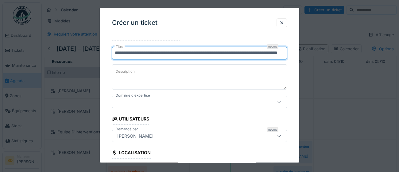
scroll to position [67, 0]
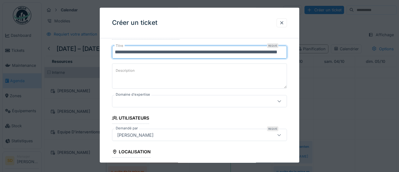
type input "**********"
click at [281, 101] on icon at bounding box center [279, 101] width 5 height 4
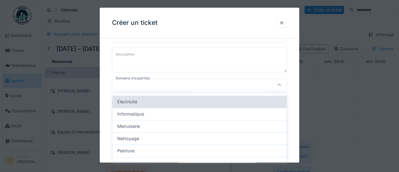
scroll to position [44, 0]
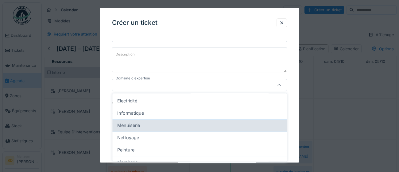
click at [186, 126] on div "Menuiserie" at bounding box center [199, 125] width 164 height 7
type input "****"
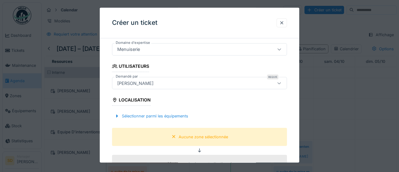
scroll to position [125, 0]
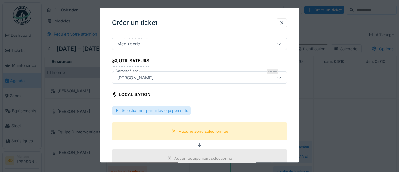
click at [171, 111] on div "Sélectionner parmi les équipements" at bounding box center [151, 111] width 79 height 8
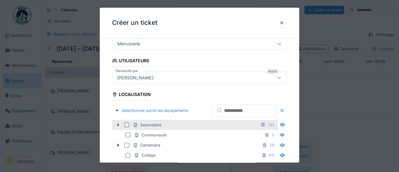
click at [127, 127] on div at bounding box center [126, 124] width 5 height 5
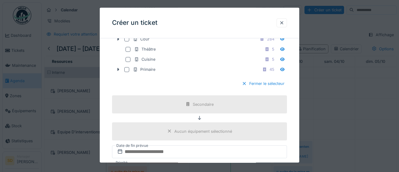
scroll to position [283, 0]
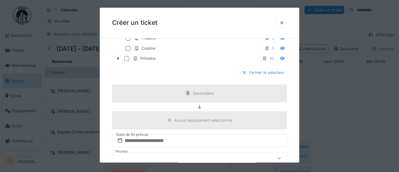
click at [243, 76] on div at bounding box center [244, 73] width 5 height 6
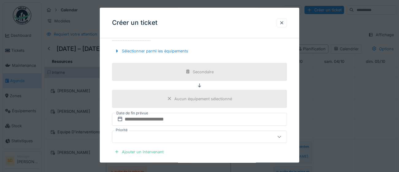
scroll to position [208, 0]
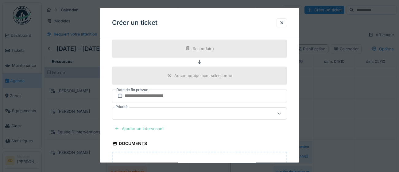
click at [155, 129] on div "Ajouter un intervenant" at bounding box center [139, 129] width 54 height 8
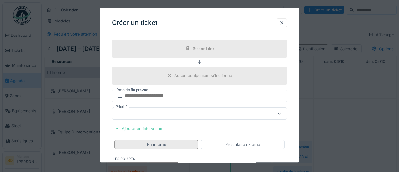
click at [158, 144] on div "En interne" at bounding box center [156, 145] width 19 height 6
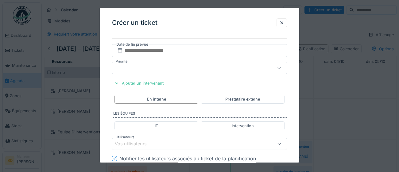
scroll to position [296, 0]
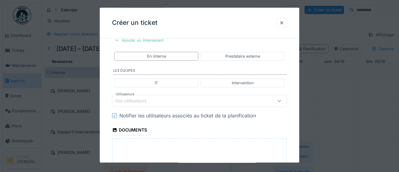
click at [144, 103] on div "Vos utilisateurs" at bounding box center [135, 101] width 40 height 7
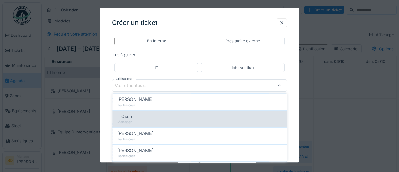
scroll to position [182, 0]
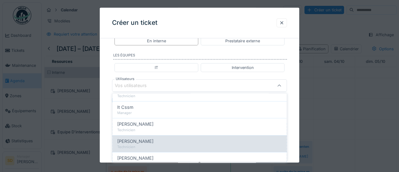
click at [143, 143] on div "[PERSON_NAME]" at bounding box center [199, 141] width 164 height 7
type input "****"
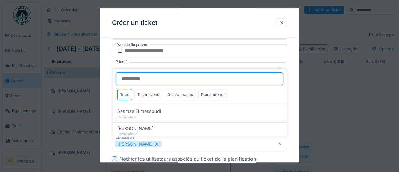
scroll to position [248, 0]
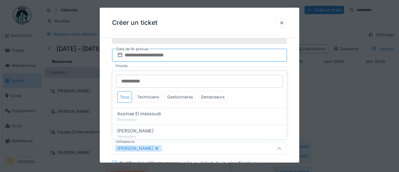
click at [211, 56] on input "text" at bounding box center [199, 55] width 175 height 13
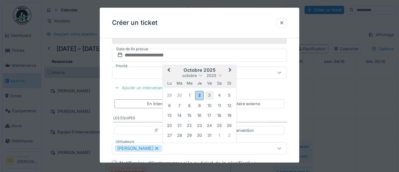
click at [210, 95] on div "3" at bounding box center [209, 95] width 8 height 8
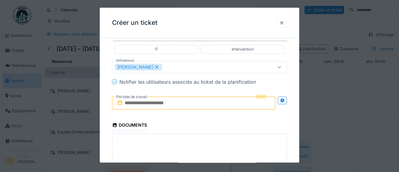
scroll to position [338, 0]
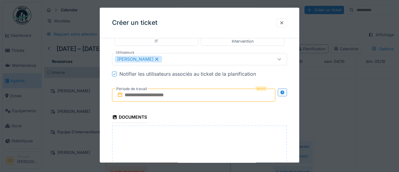
click at [207, 95] on input "text" at bounding box center [193, 95] width 163 height 13
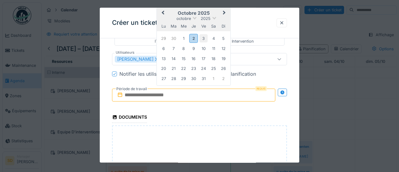
click at [203, 38] on div "3" at bounding box center [203, 38] width 8 height 8
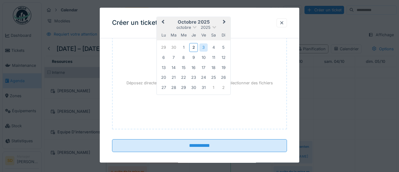
scroll to position [429, 0]
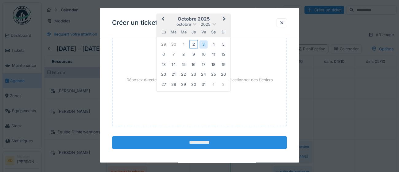
click at [216, 143] on input "**********" at bounding box center [199, 142] width 175 height 13
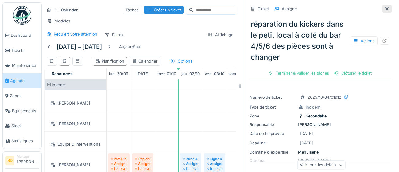
click at [386, 9] on icon at bounding box center [386, 9] width 5 height 4
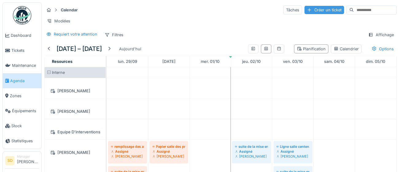
click at [308, 10] on div "Créer un ticket" at bounding box center [324, 10] width 40 height 8
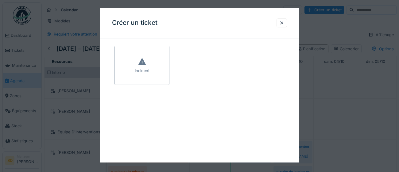
click at [135, 71] on div "Incident" at bounding box center [142, 71] width 15 height 6
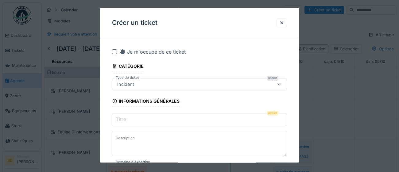
click at [179, 121] on input "Titre" at bounding box center [199, 119] width 175 height 13
paste input "**********"
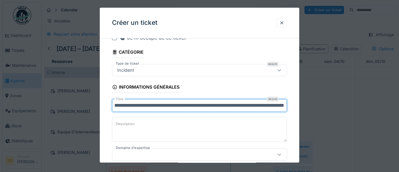
scroll to position [18, 0]
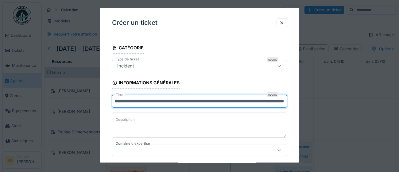
type input "**********"
click at [132, 126] on textarea "Description" at bounding box center [199, 125] width 175 height 25
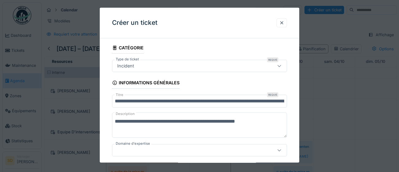
click at [167, 123] on textarea "**********" at bounding box center [199, 125] width 175 height 25
click at [0, 0] on lt-strong "**" at bounding box center [0, 0] width 0 height 0
click at [209, 123] on textarea "**********" at bounding box center [199, 125] width 175 height 25
click at [0, 0] on lt-span "*****" at bounding box center [0, 0] width 0 height 0
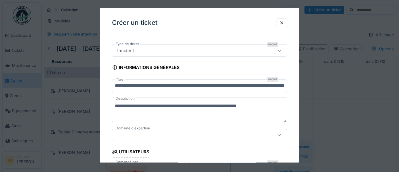
scroll to position [39, 0]
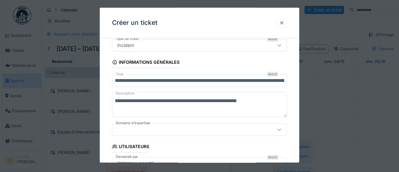
type textarea "**********"
click at [278, 129] on icon at bounding box center [279, 130] width 5 height 4
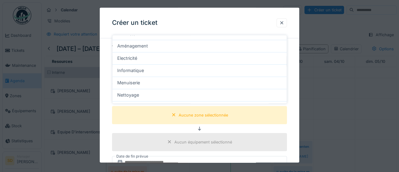
scroll to position [142, 0]
click at [209, 116] on div "Aucune zone sélectionnée" at bounding box center [203, 114] width 49 height 6
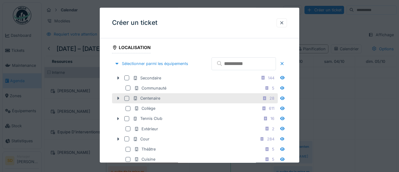
scroll to position [174, 0]
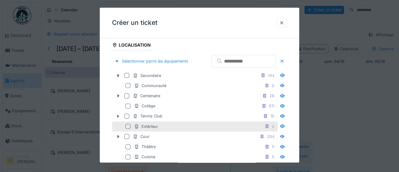
click at [129, 129] on div at bounding box center [127, 126] width 5 height 5
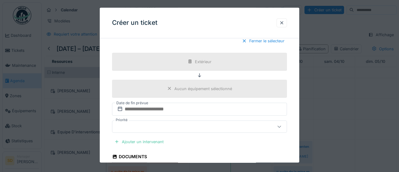
scroll to position [326, 0]
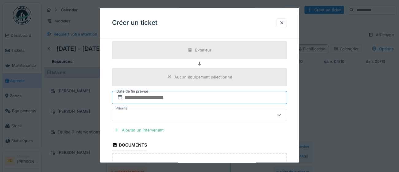
click at [193, 104] on input "text" at bounding box center [199, 97] width 175 height 13
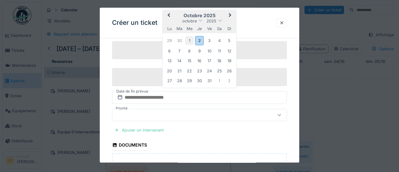
click at [189, 45] on div "1" at bounding box center [189, 40] width 8 height 8
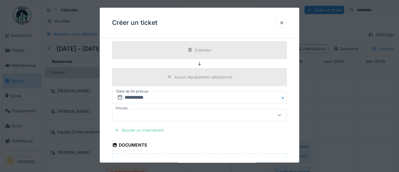
click at [148, 134] on div "Ajouter un intervenant" at bounding box center [139, 130] width 54 height 8
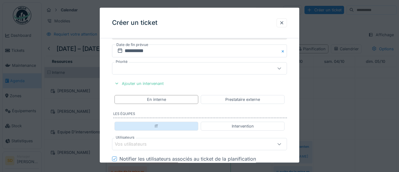
scroll to position [373, 0]
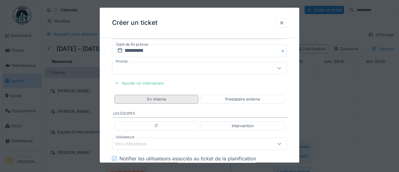
click at [164, 102] on div "En interne" at bounding box center [156, 99] width 19 height 6
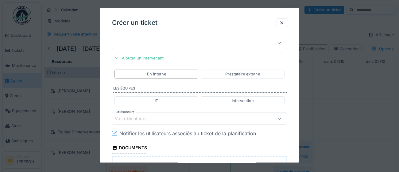
click at [145, 122] on div "Vos utilisateurs" at bounding box center [135, 119] width 40 height 7
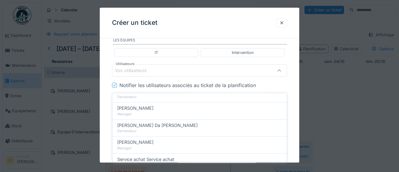
scroll to position [283, 0]
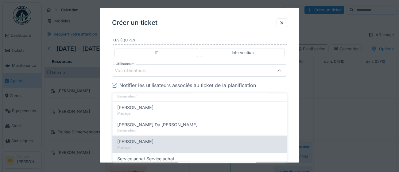
click at [143, 145] on div "Manager" at bounding box center [199, 147] width 164 height 5
type input "****"
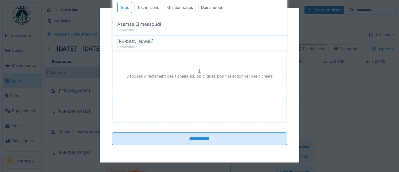
scroll to position [558, 0]
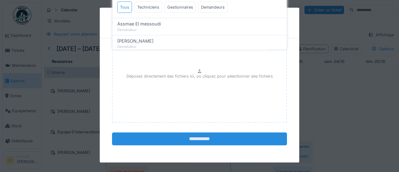
click at [202, 146] on input "**********" at bounding box center [199, 139] width 175 height 13
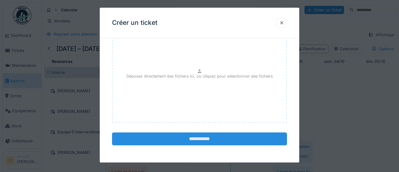
scroll to position [553, 0]
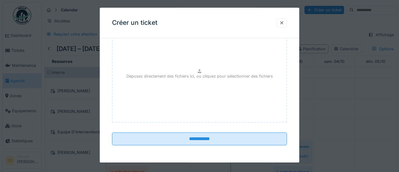
click at [199, 30] on div "Créer un ticket" at bounding box center [199, 23] width 199 height 31
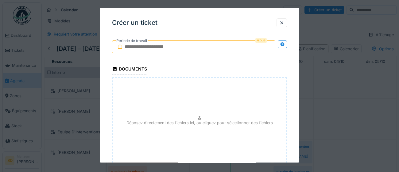
scroll to position [505, 0]
click at [217, 54] on input "text" at bounding box center [193, 47] width 163 height 13
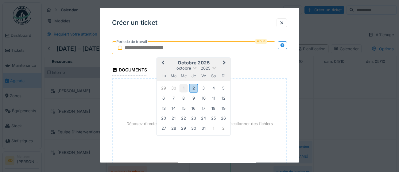
click at [182, 93] on div "1" at bounding box center [183, 88] width 8 height 8
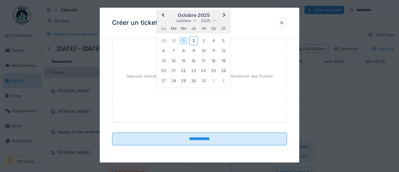
scroll to position [567, 0]
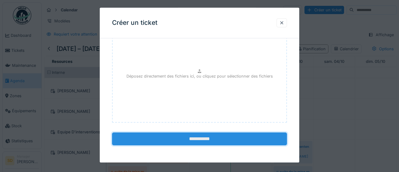
click at [207, 142] on input "**********" at bounding box center [199, 139] width 175 height 13
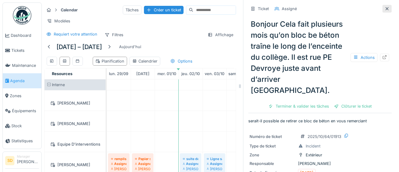
click at [386, 8] on icon at bounding box center [386, 9] width 5 height 4
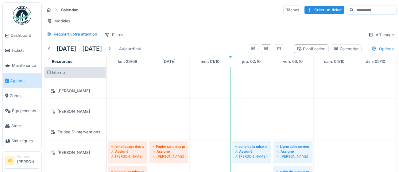
click at [304, 8] on div "Créer un ticket" at bounding box center [324, 10] width 40 height 8
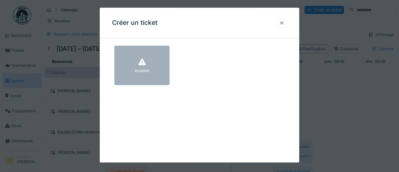
click at [146, 60] on icon at bounding box center [141, 62] width 9 height 7
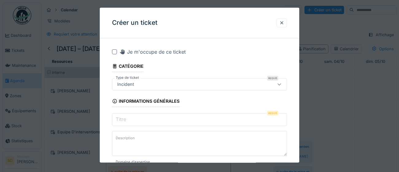
click at [144, 119] on input "Titre" at bounding box center [199, 119] width 175 height 13
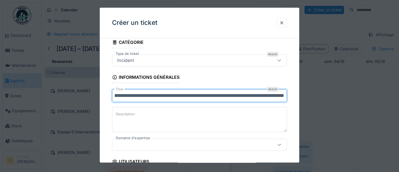
scroll to position [28, 0]
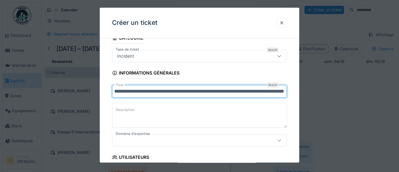
type input "**********"
click at [278, 141] on icon at bounding box center [279, 141] width 5 height 4
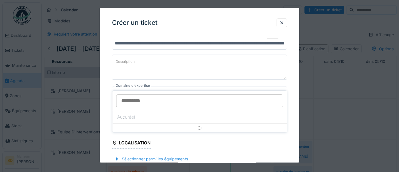
scroll to position [84, 0]
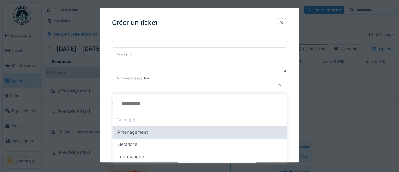
click at [222, 133] on div "Aménagement" at bounding box center [199, 132] width 164 height 7
type input "****"
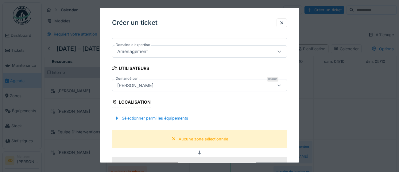
scroll to position [124, 0]
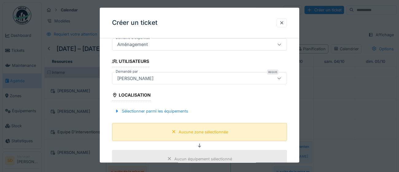
click at [211, 132] on div "Aucune zone sélectionnée" at bounding box center [203, 132] width 49 height 6
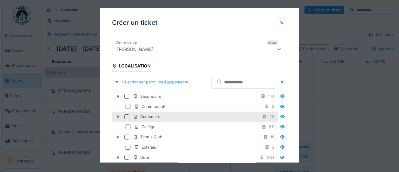
scroll to position [154, 0]
click at [127, 119] on div at bounding box center [126, 116] width 5 height 5
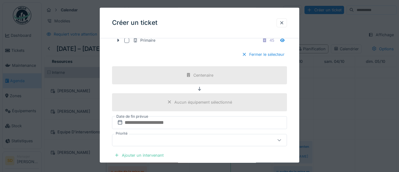
scroll to position [314, 0]
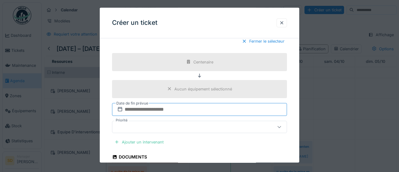
click at [188, 116] on input "text" at bounding box center [199, 109] width 175 height 13
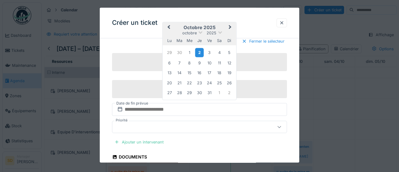
click at [201, 57] on div "2" at bounding box center [199, 52] width 8 height 9
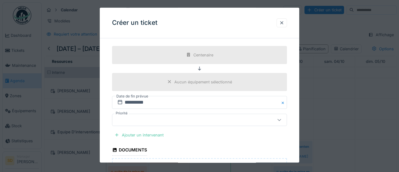
scroll to position [330, 0]
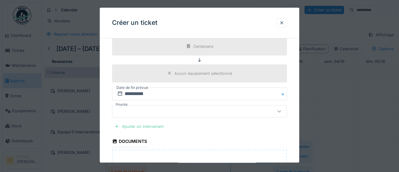
click at [146, 131] on div "Ajouter un intervenant" at bounding box center [139, 126] width 54 height 8
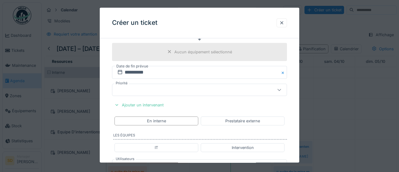
scroll to position [353, 0]
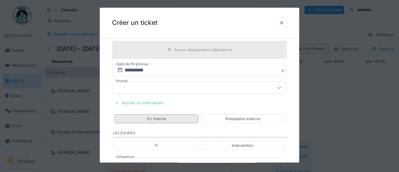
click at [162, 122] on div "En interne" at bounding box center [156, 119] width 19 height 6
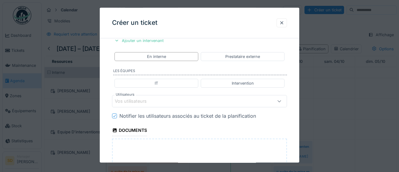
scroll to position [416, 0]
click at [142, 104] on div "Vos utilisateurs" at bounding box center [135, 101] width 40 height 7
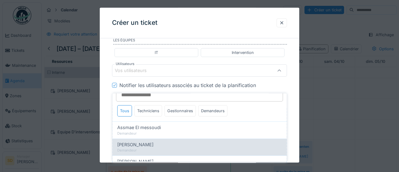
scroll to position [6, 0]
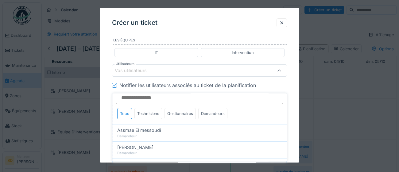
click at [206, 113] on div "Demandeurs" at bounding box center [212, 113] width 29 height 11
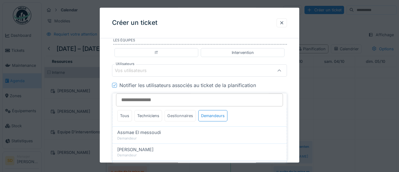
click at [178, 115] on div "Gestionnaires" at bounding box center [179, 115] width 31 height 11
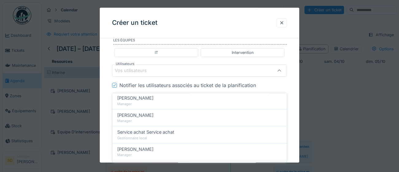
scroll to position [93, 0]
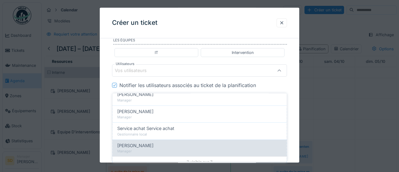
click at [153, 147] on span "[PERSON_NAME]" at bounding box center [135, 145] width 36 height 7
type input "****"
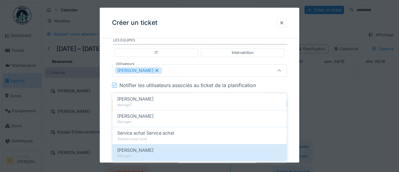
scroll to position [98, 0]
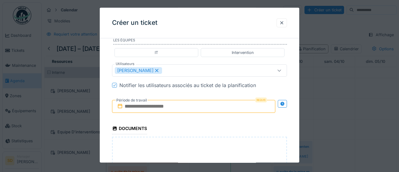
click at [174, 113] on input "text" at bounding box center [193, 106] width 163 height 13
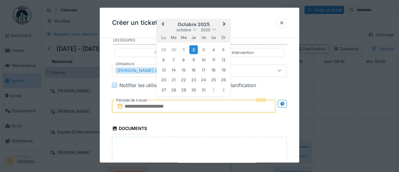
click at [197, 54] on div "2" at bounding box center [193, 49] width 8 height 9
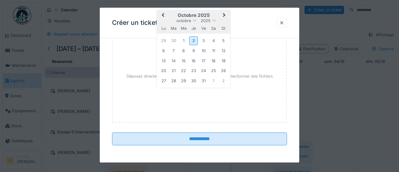
scroll to position [567, 0]
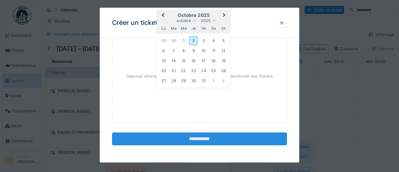
click at [190, 140] on input "**********" at bounding box center [199, 139] width 175 height 13
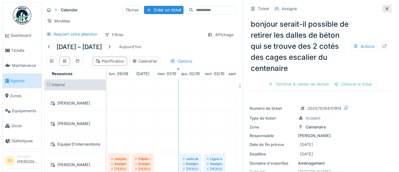
click at [385, 8] on icon at bounding box center [386, 9] width 5 height 4
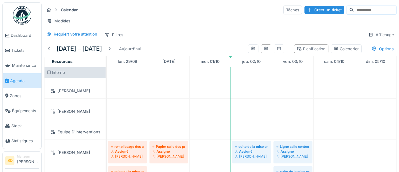
click at [19, 81] on span "Agenda" at bounding box center [24, 81] width 29 height 6
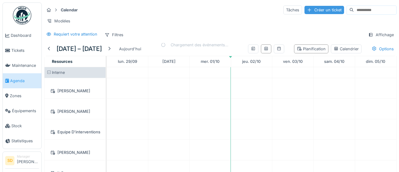
click at [304, 10] on div "Créer un ticket" at bounding box center [324, 10] width 40 height 8
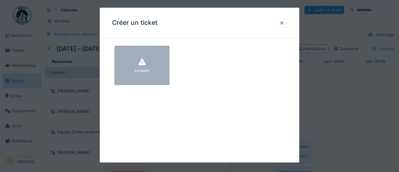
click at [148, 71] on div "Incident" at bounding box center [142, 71] width 15 height 6
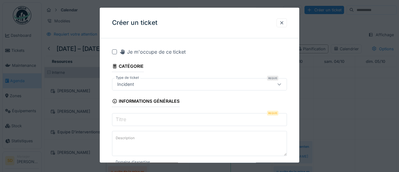
click at [137, 121] on input "Titre" at bounding box center [199, 119] width 175 height 13
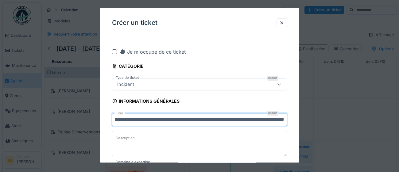
scroll to position [0, 56]
click at [285, 118] on input "**********" at bounding box center [199, 119] width 175 height 13
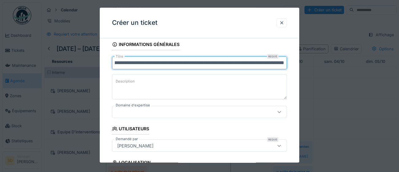
scroll to position [61, 0]
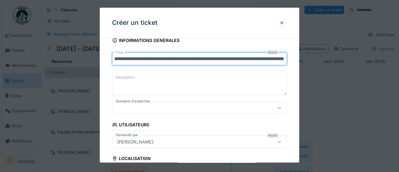
type input "**********"
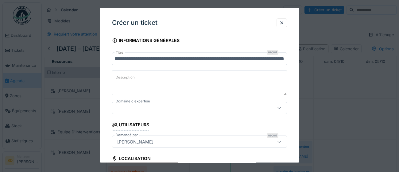
click at [280, 109] on icon at bounding box center [279, 108] width 5 height 4
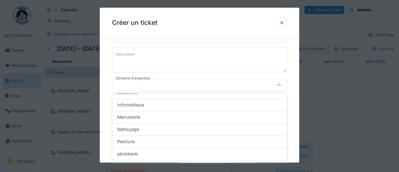
scroll to position [56, 0]
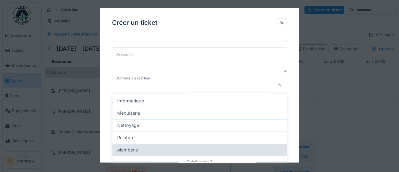
click at [204, 151] on div "plomberie" at bounding box center [199, 150] width 164 height 7
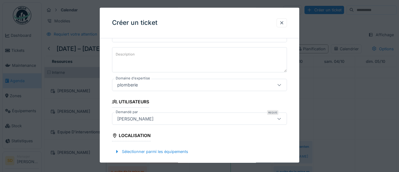
click at [278, 86] on icon at bounding box center [279, 85] width 5 height 4
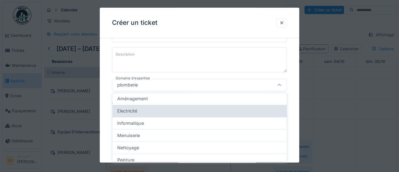
scroll to position [37, 0]
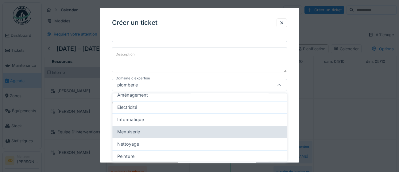
click at [232, 131] on div "Menuiserie" at bounding box center [199, 132] width 164 height 7
type input "****"
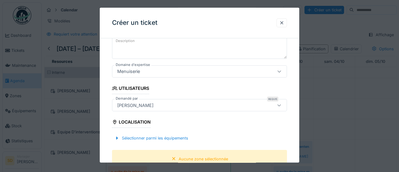
scroll to position [98, 0]
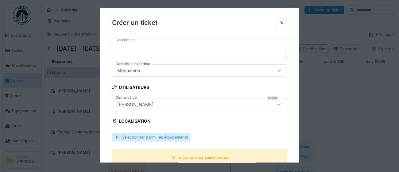
click at [142, 138] on div "Sélectionner parmi les équipements" at bounding box center [151, 137] width 79 height 8
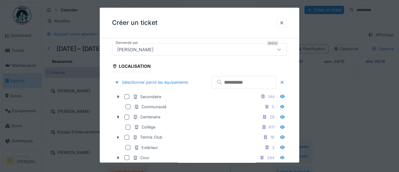
scroll to position [153, 0]
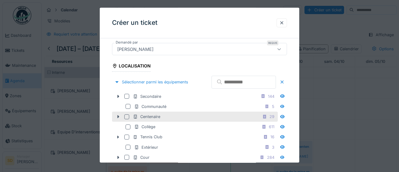
click at [126, 119] on div at bounding box center [126, 116] width 5 height 5
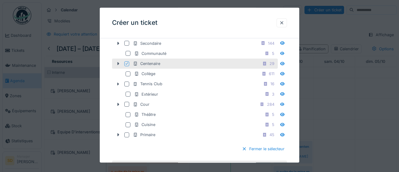
scroll to position [247, 0]
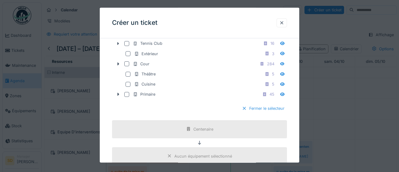
click at [242, 112] on div at bounding box center [244, 109] width 5 height 6
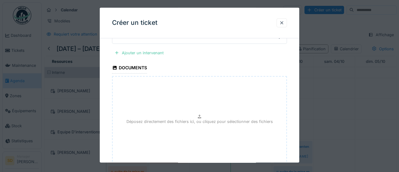
scroll to position [293, 0]
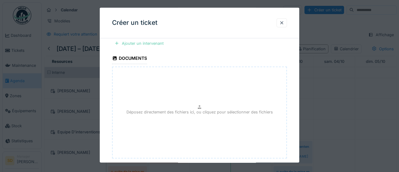
click at [151, 44] on div "Ajouter un intervenant" at bounding box center [139, 43] width 54 height 8
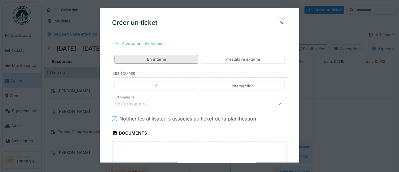
click at [159, 59] on div "En interne" at bounding box center [156, 59] width 19 height 6
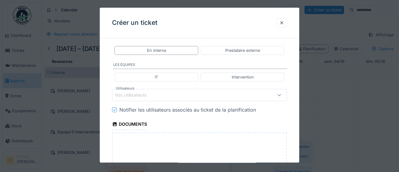
scroll to position [302, 0]
click at [138, 94] on div "Vos utilisateurs" at bounding box center [135, 94] width 40 height 7
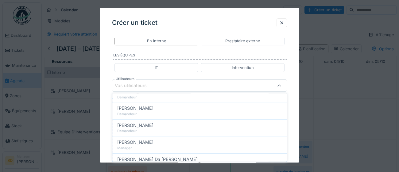
scroll to position [255, 0]
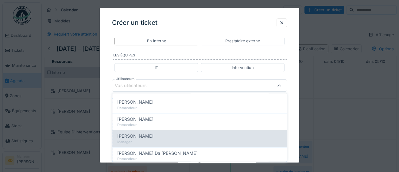
click at [148, 136] on span "[PERSON_NAME]" at bounding box center [135, 136] width 36 height 7
type input "****"
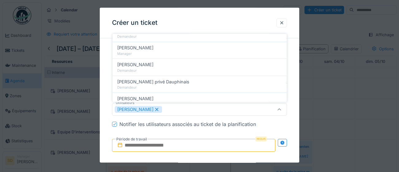
scroll to position [283, 0]
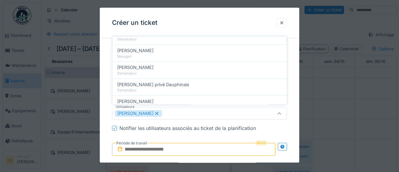
click at [197, 152] on input "text" at bounding box center [193, 149] width 163 height 13
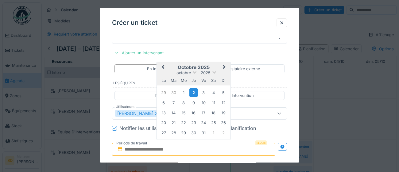
click at [194, 94] on div "2" at bounding box center [193, 92] width 8 height 9
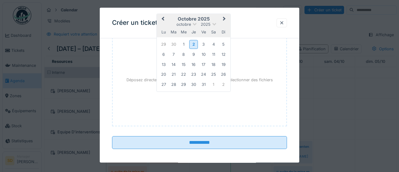
scroll to position [432, 0]
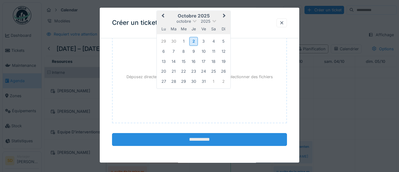
click at [214, 140] on input "**********" at bounding box center [199, 139] width 175 height 13
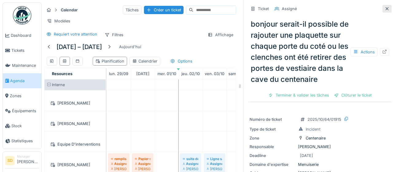
click at [387, 10] on icon at bounding box center [386, 9] width 5 height 4
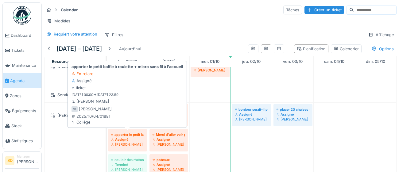
click at [123, 142] on div "[PERSON_NAME]" at bounding box center [127, 144] width 33 height 5
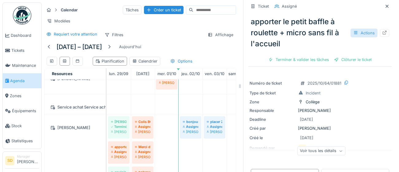
click at [366, 36] on div "Actions" at bounding box center [363, 33] width 27 height 9
click at [386, 49] on div "apporter le petit baffle à roulette + micro sans fil à l'accueil Actions" at bounding box center [319, 33] width 143 height 38
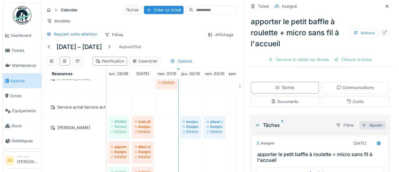
click at [378, 126] on div "Ajouter" at bounding box center [372, 125] width 26 height 8
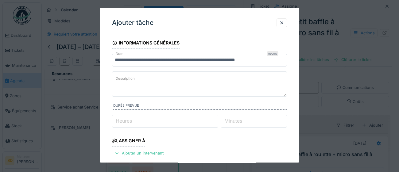
scroll to position [14, 0]
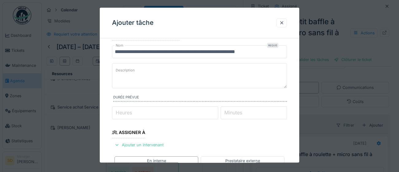
click at [173, 113] on input "Heures" at bounding box center [165, 112] width 106 height 13
type input "*"
click at [238, 112] on label "Minutes" at bounding box center [233, 112] width 20 height 7
click at [238, 112] on input "Minutes" at bounding box center [254, 112] width 67 height 13
type input "**"
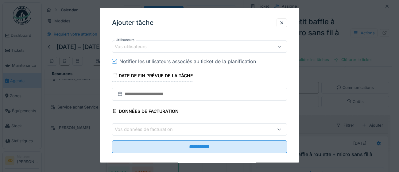
scroll to position [181, 0]
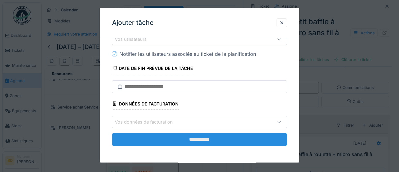
click at [191, 139] on input "**********" at bounding box center [199, 139] width 175 height 13
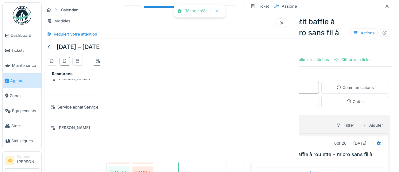
scroll to position [0, 0]
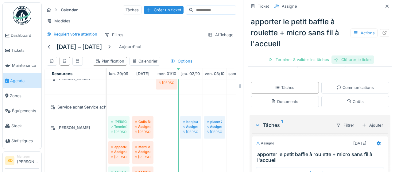
click at [357, 61] on div "Clôturer le ticket" at bounding box center [352, 60] width 43 height 8
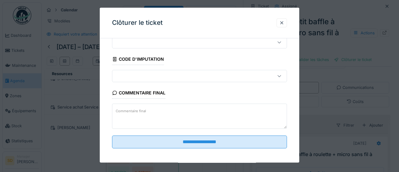
scroll to position [26, 0]
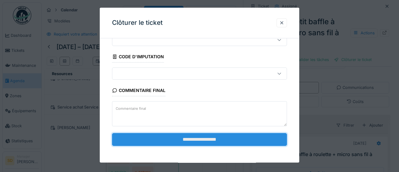
click at [244, 141] on input "**********" at bounding box center [199, 139] width 175 height 13
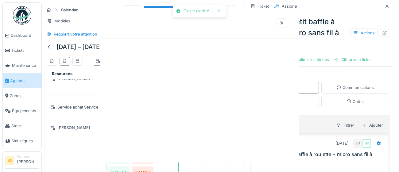
scroll to position [0, 0]
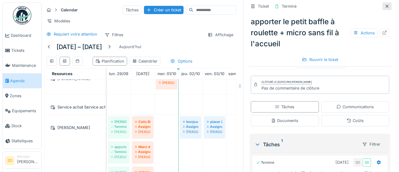
click at [388, 7] on icon at bounding box center [386, 6] width 5 height 4
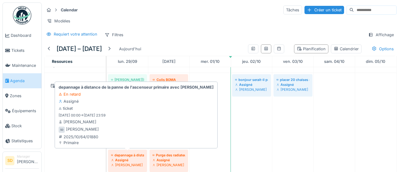
scroll to position [550, 0]
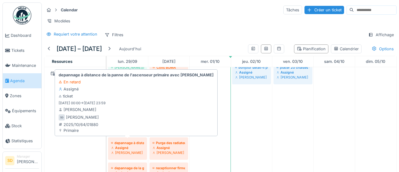
click at [128, 150] on div "[PERSON_NAME]" at bounding box center [127, 152] width 33 height 5
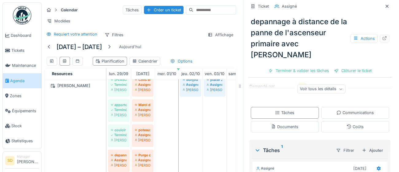
scroll to position [84, 0]
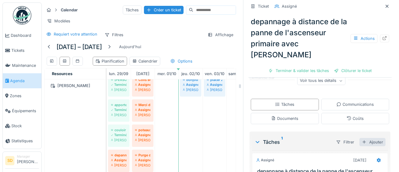
click at [376, 138] on div "Ajouter" at bounding box center [372, 142] width 26 height 8
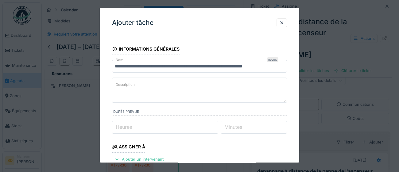
click at [154, 129] on input "Heures" at bounding box center [165, 127] width 106 height 13
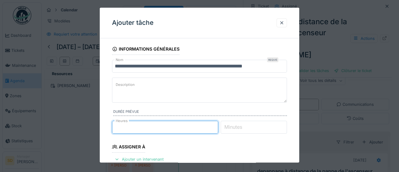
type input "*"
click at [261, 127] on input "Minutes" at bounding box center [254, 127] width 67 height 13
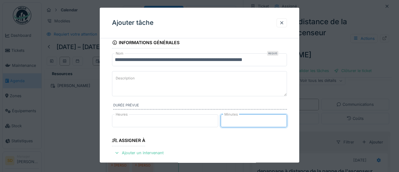
scroll to position [14, 0]
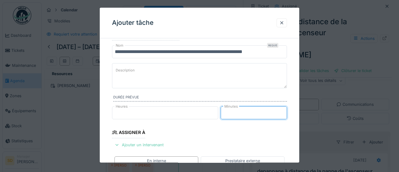
type input "**"
click at [152, 145] on div "Ajouter un intervenant" at bounding box center [139, 145] width 54 height 8
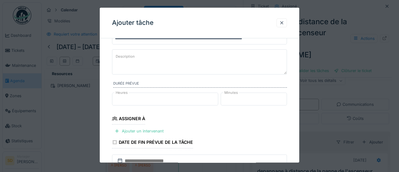
scroll to position [25, 0]
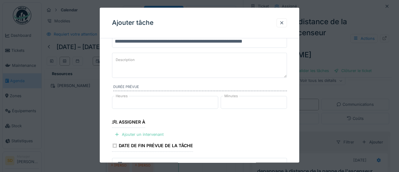
click at [123, 135] on div "Ajouter un intervenant" at bounding box center [139, 134] width 54 height 8
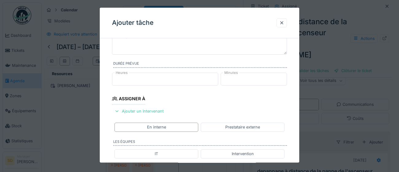
scroll to position [56, 0]
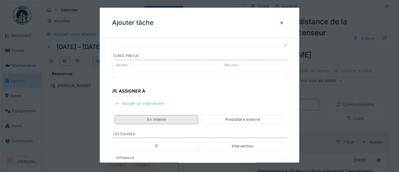
click at [163, 120] on div "En interne" at bounding box center [156, 120] width 19 height 6
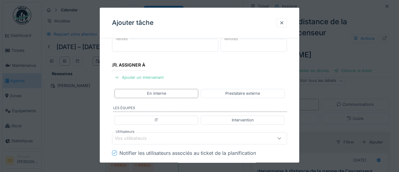
click at [150, 139] on div "Vos utilisateurs" at bounding box center [135, 138] width 40 height 7
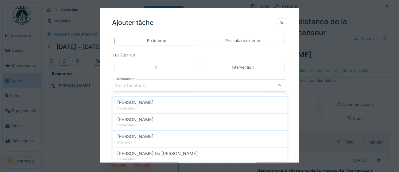
scroll to position [258, 0]
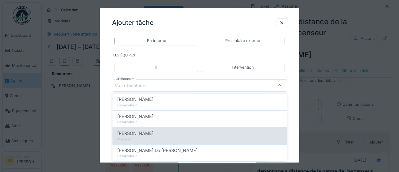
click at [150, 135] on span "[PERSON_NAME]" at bounding box center [135, 133] width 36 height 7
type input "****"
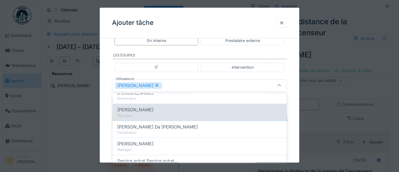
scroll to position [316, 0]
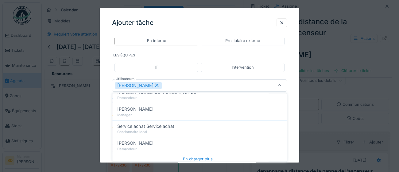
click at [295, 152] on div "**********" at bounding box center [199, 71] width 199 height 325
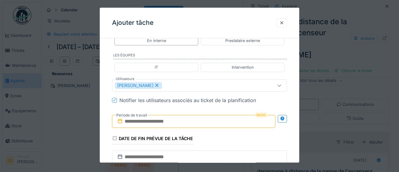
click at [198, 123] on input "text" at bounding box center [193, 121] width 163 height 13
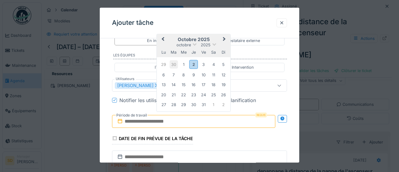
click at [171, 65] on div "30" at bounding box center [173, 64] width 8 height 8
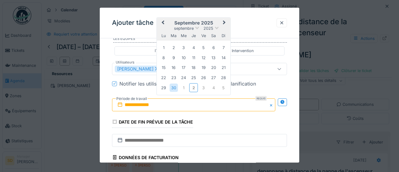
scroll to position [155, 0]
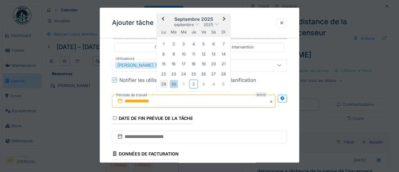
click at [165, 87] on div "29" at bounding box center [163, 84] width 8 height 8
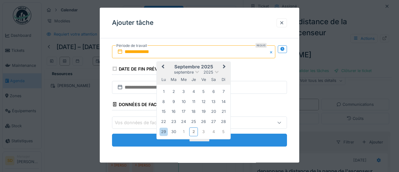
scroll to position [205, 0]
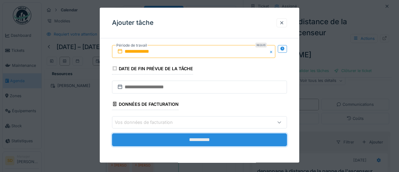
click at [259, 142] on input "**********" at bounding box center [199, 139] width 175 height 13
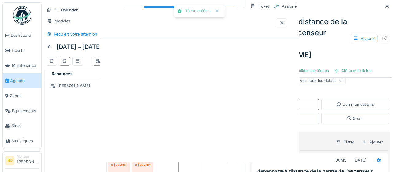
scroll to position [0, 0]
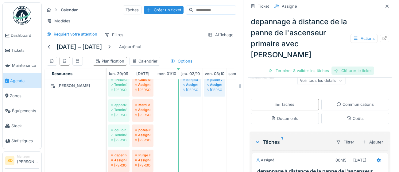
click at [357, 67] on div "Clôturer le ticket" at bounding box center [352, 71] width 43 height 8
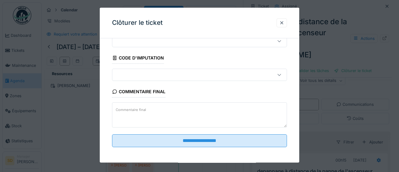
scroll to position [26, 0]
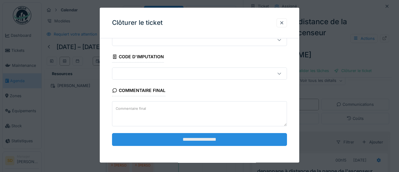
click at [249, 139] on input "**********" at bounding box center [199, 139] width 175 height 13
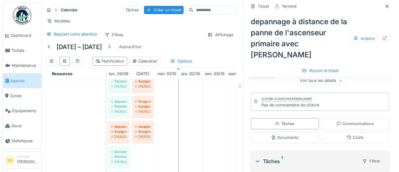
scroll to position [612, 0]
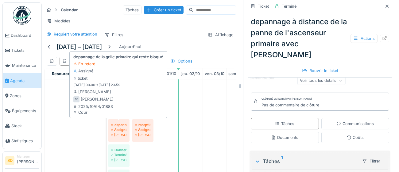
click at [122, 133] on div "[PERSON_NAME]" at bounding box center [118, 135] width 15 height 5
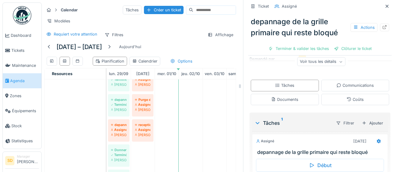
scroll to position [82, 0]
click at [377, 123] on div "Ajouter" at bounding box center [372, 123] width 26 height 8
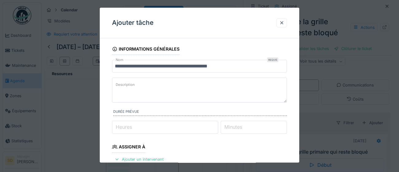
click at [147, 128] on input "Heures" at bounding box center [165, 127] width 106 height 13
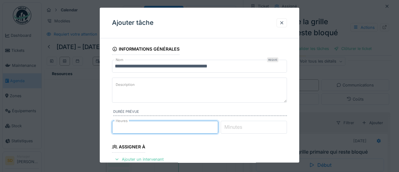
type input "*"
click at [243, 128] on label "Minutes" at bounding box center [233, 127] width 20 height 7
click at [246, 128] on input "Minutes" at bounding box center [254, 127] width 67 height 13
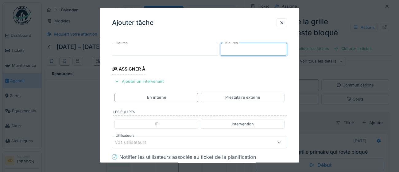
scroll to position [84, 0]
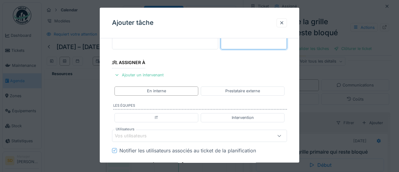
type input "**"
click at [138, 135] on div "Vos utilisateurs" at bounding box center [135, 136] width 40 height 7
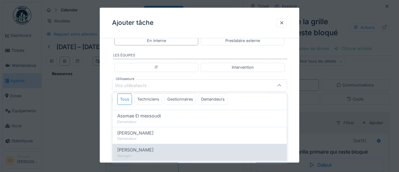
scroll to position [6, 0]
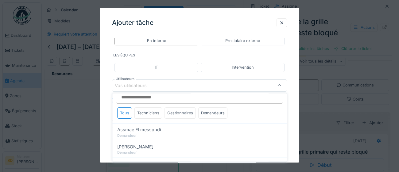
click at [188, 114] on div "Gestionnaires" at bounding box center [179, 112] width 31 height 11
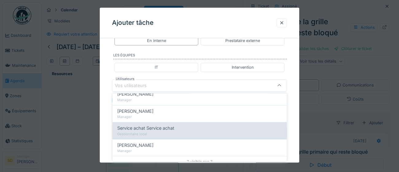
scroll to position [98, 0]
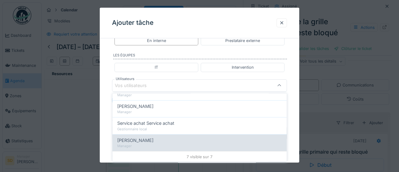
click at [153, 145] on div "Manager" at bounding box center [199, 146] width 164 height 5
type input "****"
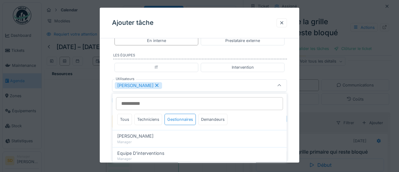
click at [292, 137] on div "**********" at bounding box center [199, 71] width 199 height 325
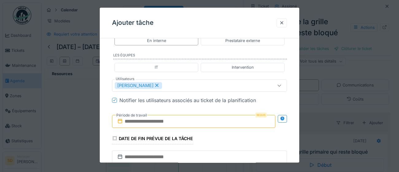
click at [182, 122] on input "text" at bounding box center [193, 121] width 163 height 13
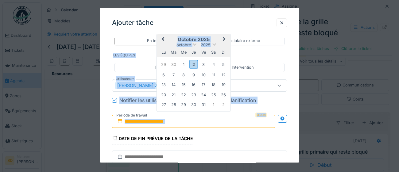
drag, startPoint x: 225, startPoint y: 46, endPoint x: 254, endPoint y: 36, distance: 30.2
click at [254, 36] on div "**********" at bounding box center [199, 85] width 199 height 155
click at [166, 64] on div "29" at bounding box center [163, 64] width 8 height 8
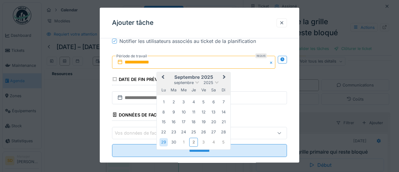
scroll to position [201, 0]
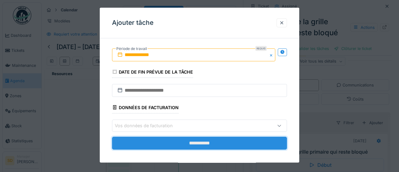
click at [257, 146] on input "**********" at bounding box center [199, 143] width 175 height 13
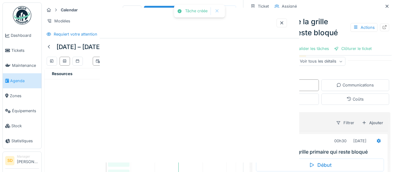
scroll to position [0, 0]
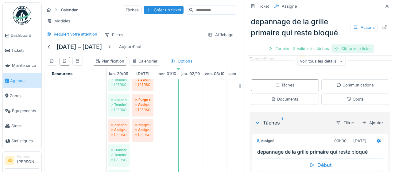
click at [355, 50] on div "Clôturer le ticket" at bounding box center [352, 48] width 43 height 8
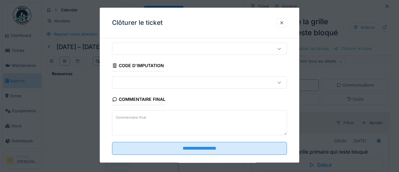
scroll to position [26, 0]
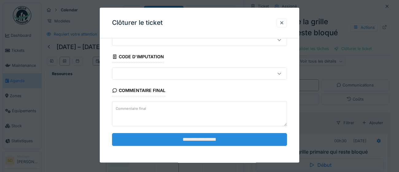
click at [248, 138] on input "**********" at bounding box center [199, 139] width 175 height 13
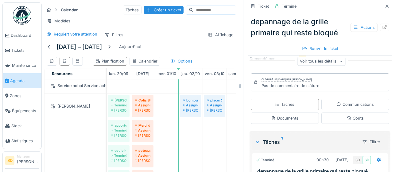
scroll to position [532, 0]
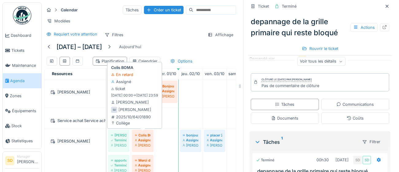
click at [146, 143] on div "[PERSON_NAME]" at bounding box center [142, 145] width 15 height 5
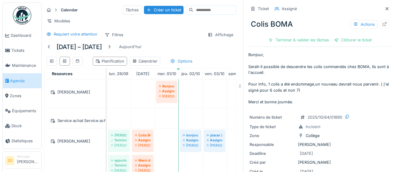
drag, startPoint x: 362, startPoint y: 42, endPoint x: 361, endPoint y: 74, distance: 32.5
click at [361, 42] on div "Clôturer le ticket" at bounding box center [352, 40] width 43 height 8
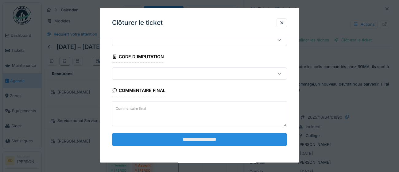
click at [211, 140] on input "**********" at bounding box center [199, 139] width 175 height 13
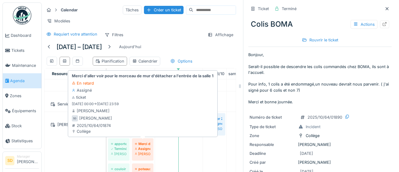
click at [150, 152] on div "[PERSON_NAME]" at bounding box center [142, 154] width 15 height 5
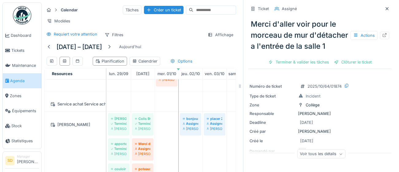
drag, startPoint x: 350, startPoint y: 63, endPoint x: 260, endPoint y: 122, distance: 106.8
click at [350, 63] on div "Clôturer le ticket" at bounding box center [352, 62] width 43 height 8
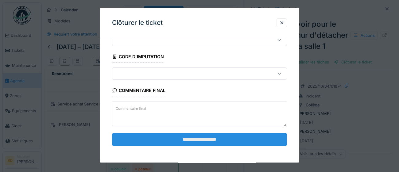
click at [179, 142] on input "**********" at bounding box center [199, 139] width 175 height 13
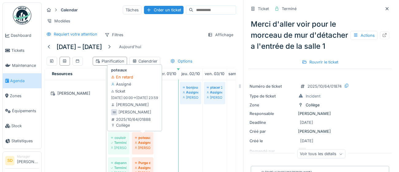
click at [143, 148] on div "[PERSON_NAME]" at bounding box center [142, 147] width 15 height 5
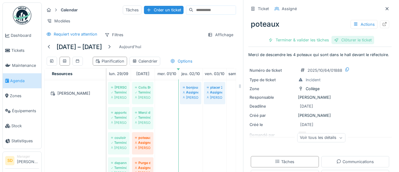
click at [353, 42] on div "Clôturer le ticket" at bounding box center [352, 40] width 43 height 8
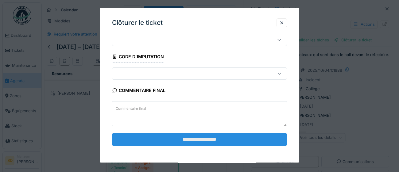
click at [232, 138] on input "**********" at bounding box center [199, 139] width 175 height 13
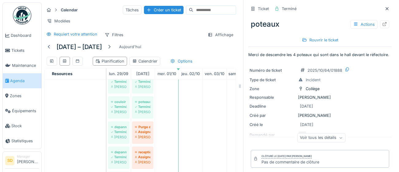
scroll to position [585, 0]
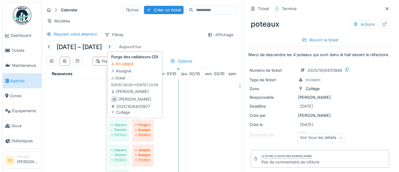
click at [140, 129] on div "Assigné" at bounding box center [142, 129] width 15 height 5
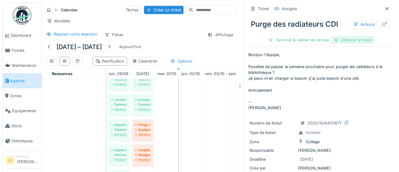
click at [354, 40] on div "Clôturer le ticket" at bounding box center [352, 40] width 43 height 8
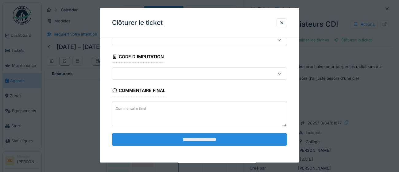
click at [176, 142] on input "**********" at bounding box center [199, 139] width 175 height 13
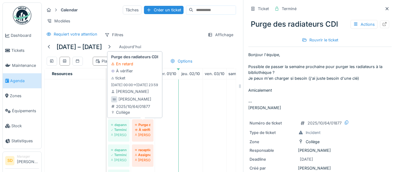
click at [147, 133] on div "[PERSON_NAME]" at bounding box center [142, 135] width 15 height 5
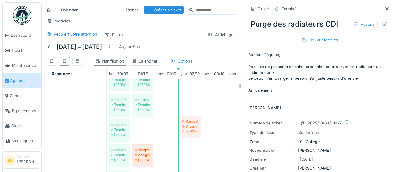
drag, startPoint x: 141, startPoint y: 133, endPoint x: 188, endPoint y: 130, distance: 47.3
drag, startPoint x: 142, startPoint y: 130, endPoint x: 191, endPoint y: 130, distance: 48.8
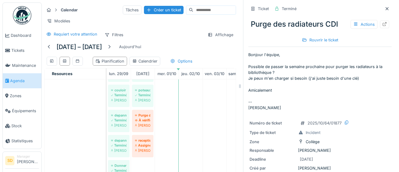
scroll to position [616, 0]
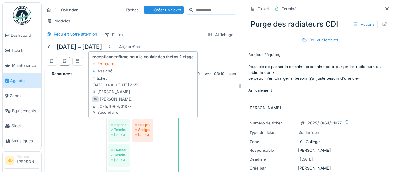
click at [144, 137] on div "receptionner firme pour le couloir des rhétos 2 étage Assigné Stéphane Dardenne" at bounding box center [142, 130] width 18 height 18
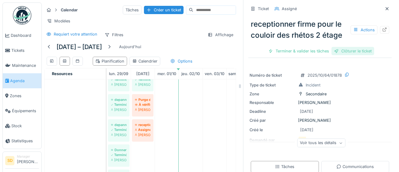
click at [362, 53] on div "Clôturer le ticket" at bounding box center [352, 51] width 43 height 8
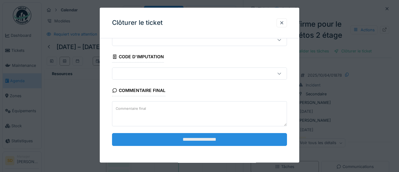
click at [204, 139] on input "**********" at bounding box center [199, 139] width 175 height 13
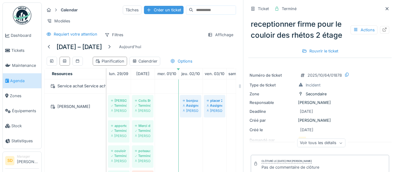
click at [149, 10] on div "Créer un ticket" at bounding box center [164, 10] width 40 height 8
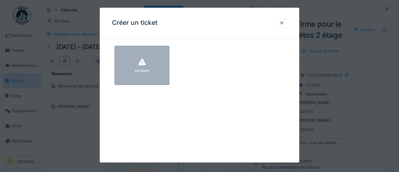
click at [153, 78] on div "Incident" at bounding box center [141, 65] width 55 height 39
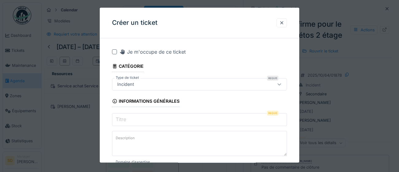
click at [148, 121] on input "Titre" at bounding box center [199, 119] width 175 height 13
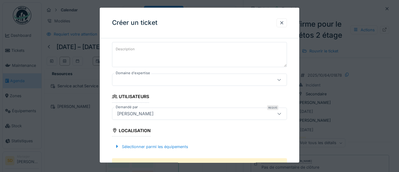
scroll to position [89, 0]
type input "**********"
click at [182, 146] on div "Sélectionner parmi les équipements" at bounding box center [151, 146] width 79 height 8
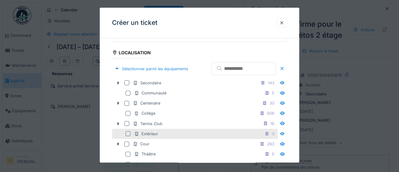
scroll to position [167, 0]
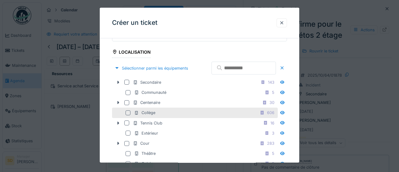
click at [129, 115] on div at bounding box center [127, 112] width 5 height 5
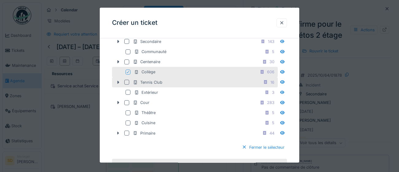
scroll to position [210, 0]
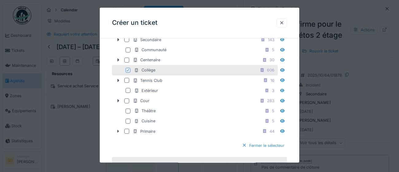
click at [244, 148] on div at bounding box center [244, 146] width 5 height 6
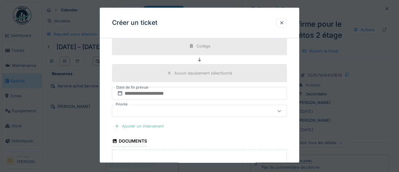
click at [146, 125] on div "Ajouter un intervenant" at bounding box center [139, 126] width 54 height 8
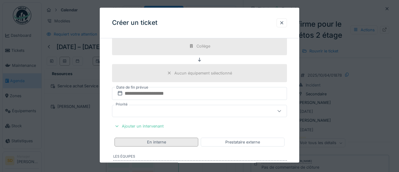
click at [185, 143] on div "En interne" at bounding box center [156, 142] width 84 height 9
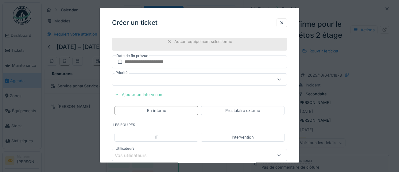
scroll to position [260, 0]
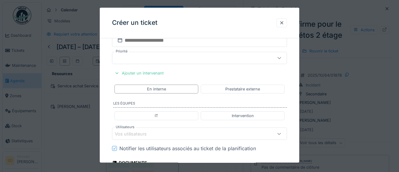
click at [168, 134] on div "Vos utilisateurs" at bounding box center [189, 134] width 148 height 7
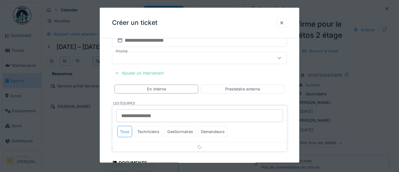
scroll to position [311, 0]
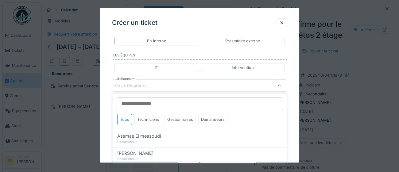
click at [186, 120] on div "Gestionnaires" at bounding box center [179, 119] width 31 height 11
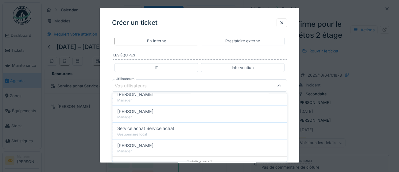
scroll to position [98, 0]
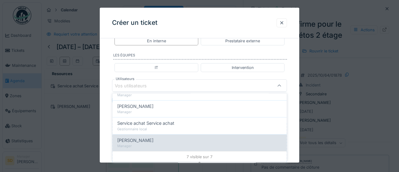
click at [135, 141] on span "[PERSON_NAME]" at bounding box center [135, 140] width 36 height 7
type input "****"
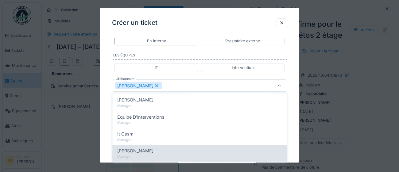
scroll to position [61, 0]
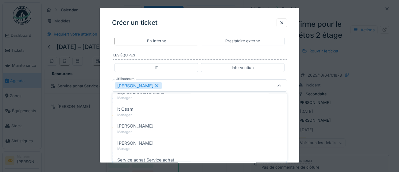
click at [296, 150] on div "**********" at bounding box center [199, 8] width 199 height 552
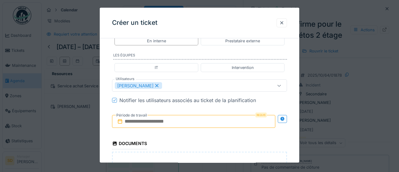
click at [187, 122] on input "text" at bounding box center [193, 121] width 163 height 13
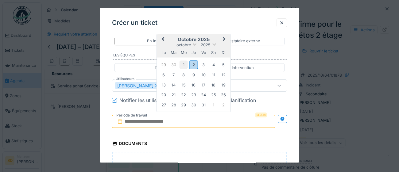
click at [186, 62] on div "1" at bounding box center [183, 65] width 8 height 8
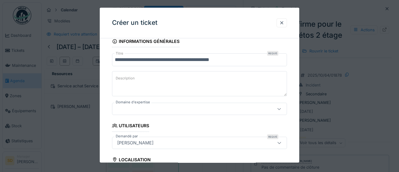
scroll to position [19, 0]
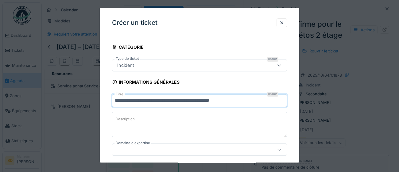
drag, startPoint x: 228, startPoint y: 100, endPoint x: 82, endPoint y: 101, distance: 146.0
click at [82, 101] on div "**********" at bounding box center [220, 86] width 357 height 172
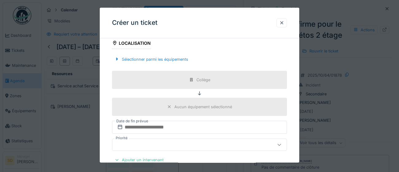
scroll to position [188, 0]
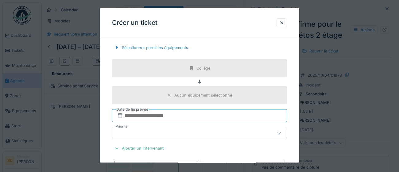
click at [182, 116] on input "text" at bounding box center [199, 115] width 175 height 13
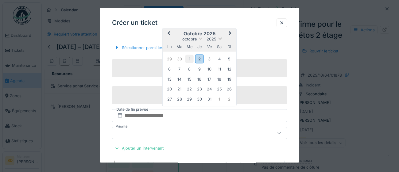
click at [190, 59] on div "1" at bounding box center [189, 59] width 8 height 8
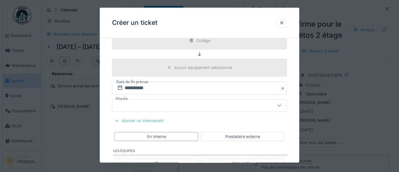
scroll to position [221, 0]
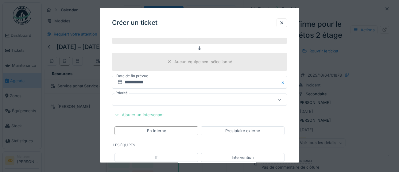
click at [150, 115] on div "Ajouter un intervenant" at bounding box center [139, 115] width 54 height 8
click at [129, 115] on div "Ajouter un intervenant" at bounding box center [139, 115] width 54 height 8
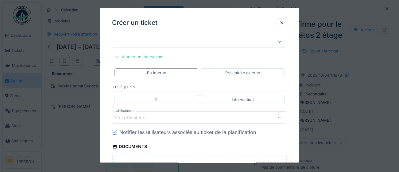
click at [170, 117] on div "Vos utilisateurs" at bounding box center [189, 117] width 148 height 7
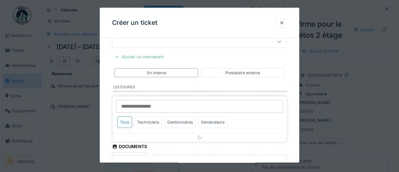
scroll to position [311, 0]
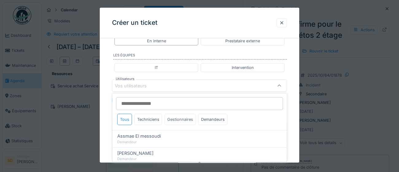
click at [183, 120] on div "Gestionnaires" at bounding box center [179, 119] width 31 height 11
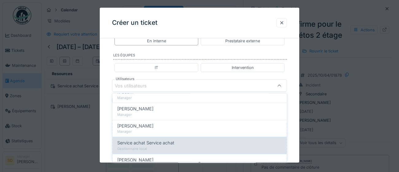
scroll to position [97, 0]
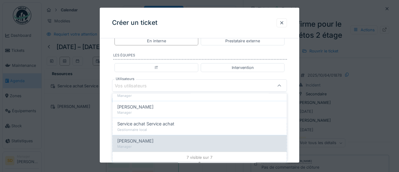
click at [163, 141] on div "[PERSON_NAME]" at bounding box center [199, 140] width 164 height 7
type input "****"
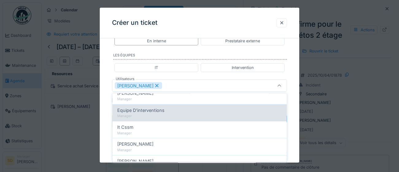
scroll to position [46, 0]
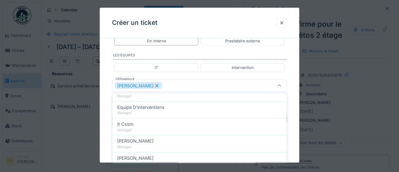
click at [295, 150] on div "**********" at bounding box center [199, 8] width 199 height 552
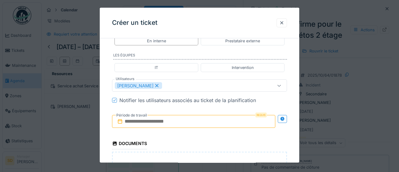
click at [208, 120] on input "text" at bounding box center [193, 121] width 163 height 13
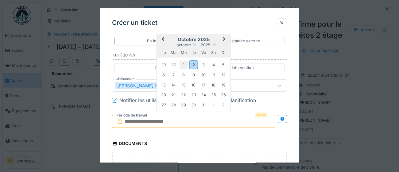
click at [181, 62] on div "1" at bounding box center [183, 65] width 8 height 8
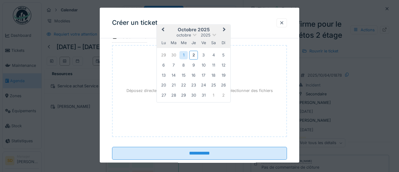
scroll to position [425, 0]
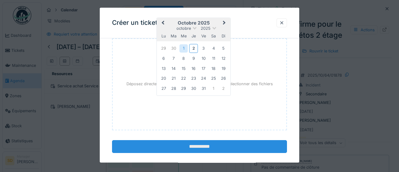
click at [186, 148] on input "**********" at bounding box center [199, 146] width 175 height 13
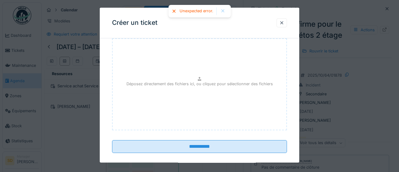
click at [192, 13] on div "Unexpected error." at bounding box center [196, 11] width 34 height 5
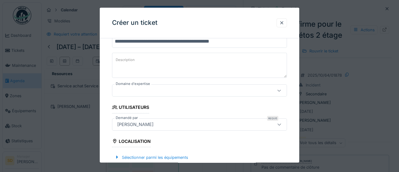
scroll to position [77, 0]
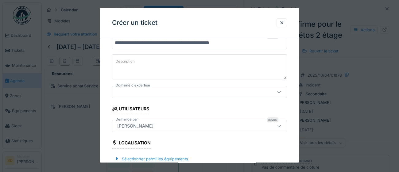
click at [278, 93] on icon at bounding box center [279, 92] width 5 height 4
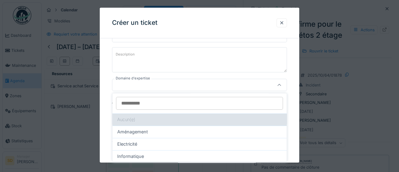
scroll to position [0, 0]
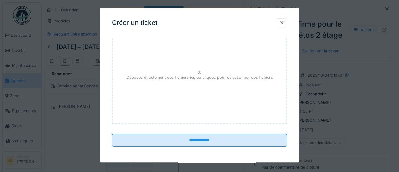
scroll to position [432, 0]
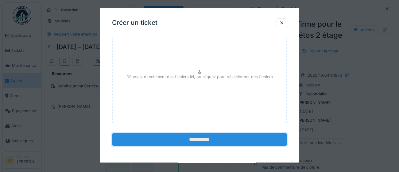
click at [208, 144] on input "**********" at bounding box center [199, 139] width 175 height 13
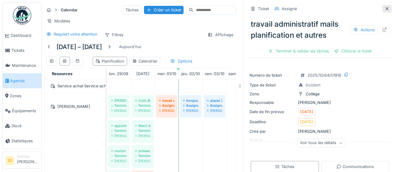
click at [388, 8] on icon at bounding box center [386, 9] width 5 height 4
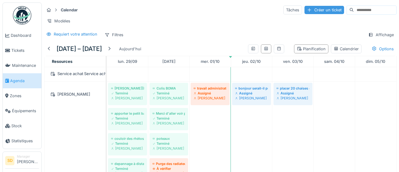
click at [304, 11] on div "Créer un ticket" at bounding box center [324, 10] width 40 height 8
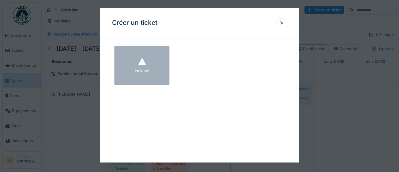
click at [155, 74] on div "Incident" at bounding box center [141, 65] width 55 height 39
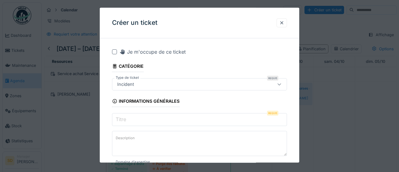
click at [168, 120] on input "Titre" at bounding box center [199, 119] width 175 height 13
paste input "**********"
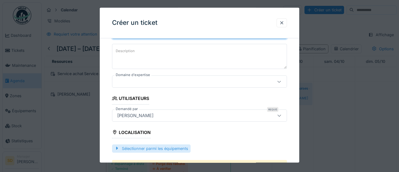
scroll to position [98, 0]
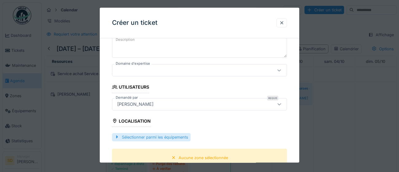
type input "**********"
click at [133, 138] on div "Sélectionner parmi les équipements" at bounding box center [151, 137] width 79 height 8
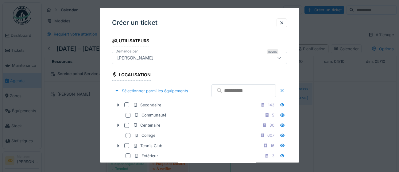
scroll to position [165, 0]
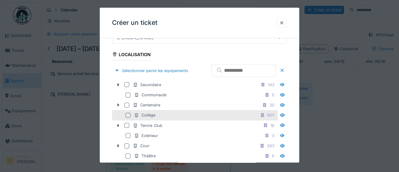
click at [127, 118] on div at bounding box center [127, 115] width 5 height 5
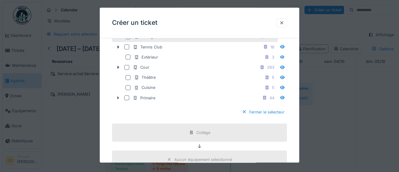
scroll to position [244, 0]
click at [244, 115] on div at bounding box center [244, 112] width 5 height 6
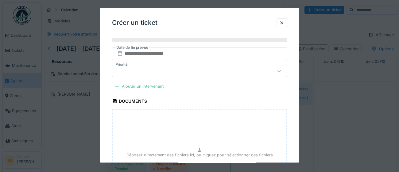
scroll to position [250, 0]
click at [150, 86] on div "Ajouter un intervenant" at bounding box center [139, 86] width 54 height 8
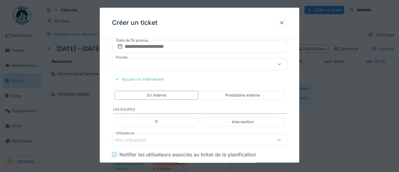
click at [174, 139] on div "Vos utilisateurs" at bounding box center [189, 140] width 148 height 7
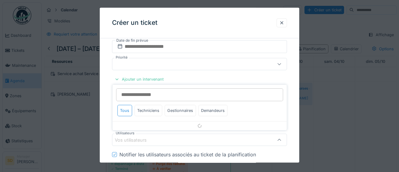
scroll to position [311, 0]
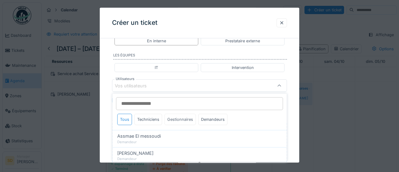
click at [180, 121] on div "Gestionnaires" at bounding box center [179, 119] width 31 height 11
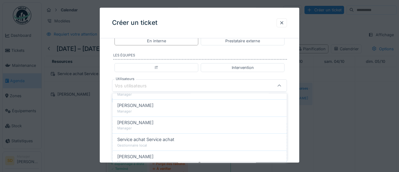
scroll to position [84, 0]
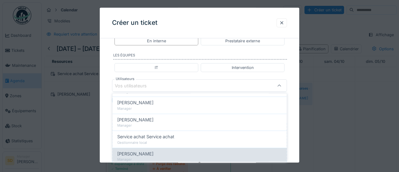
click at [164, 158] on div "Manager" at bounding box center [199, 159] width 164 height 5
type input "****"
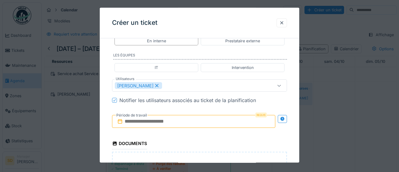
click at [292, 144] on div "**********" at bounding box center [199, 8] width 199 height 552
click at [179, 121] on input "text" at bounding box center [193, 121] width 163 height 13
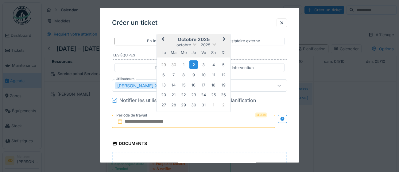
click at [193, 65] on div "2" at bounding box center [193, 64] width 8 height 9
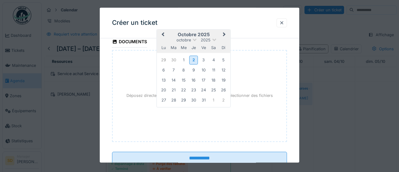
scroll to position [432, 0]
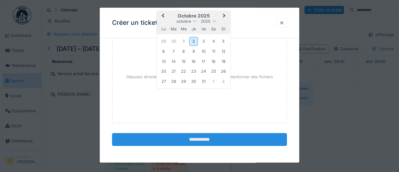
click at [258, 140] on input "**********" at bounding box center [199, 139] width 175 height 13
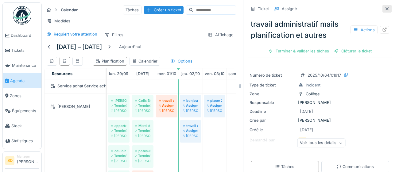
click at [388, 7] on icon at bounding box center [386, 9] width 5 height 4
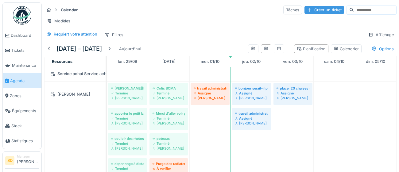
click at [314, 10] on div "Créer un ticket" at bounding box center [324, 10] width 40 height 8
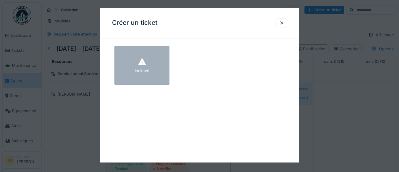
click at [147, 63] on div "Incident" at bounding box center [141, 65] width 55 height 39
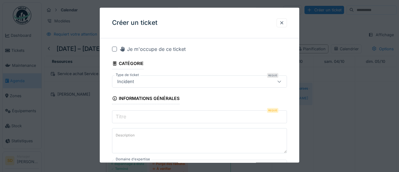
scroll to position [6, 0]
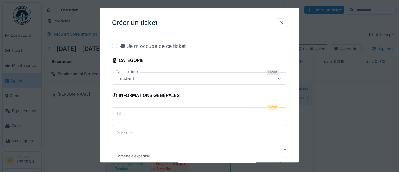
click at [168, 114] on input "Titre" at bounding box center [199, 113] width 175 height 13
paste input "**********"
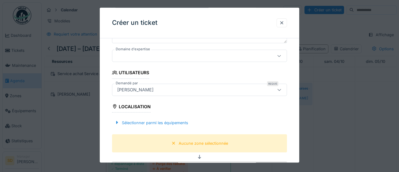
scroll to position [123, 0]
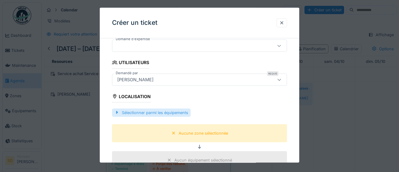
type input "**********"
click at [142, 113] on div "Sélectionner parmi les équipements" at bounding box center [151, 113] width 79 height 8
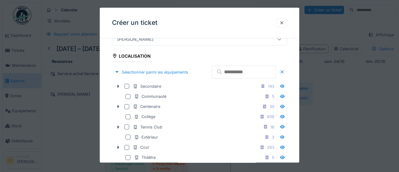
scroll to position [167, 0]
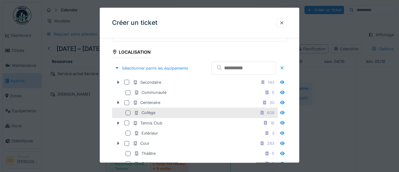
click at [129, 115] on div at bounding box center [127, 112] width 5 height 5
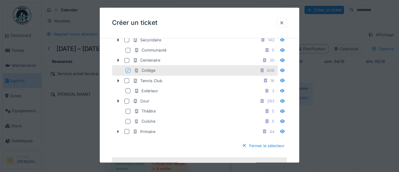
scroll to position [217, 0]
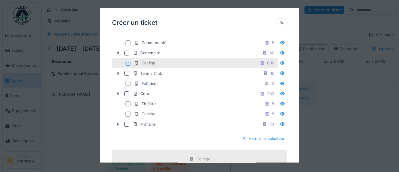
click at [244, 141] on div at bounding box center [244, 139] width 5 height 6
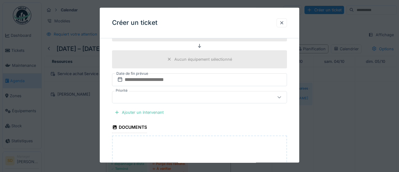
scroll to position [227, 0]
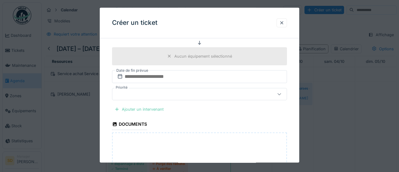
click at [148, 111] on div "Ajouter un intervenant" at bounding box center [139, 109] width 54 height 8
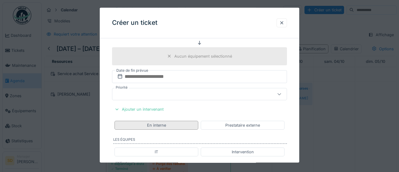
click at [163, 124] on div "En interne" at bounding box center [156, 125] width 19 height 6
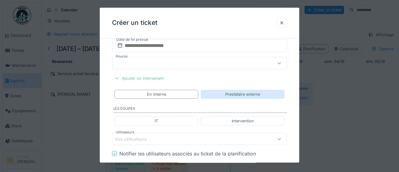
scroll to position [282, 0]
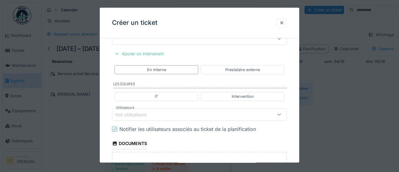
click at [128, 117] on div "Vos utilisateurs" at bounding box center [135, 114] width 40 height 7
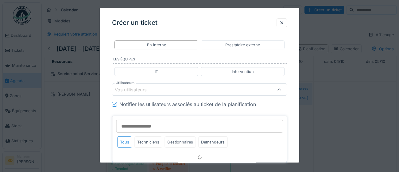
scroll to position [311, 0]
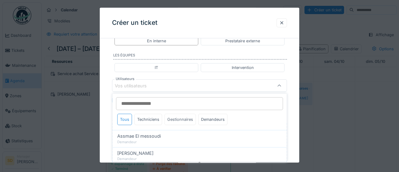
click at [188, 120] on div "Gestionnaires" at bounding box center [179, 119] width 31 height 11
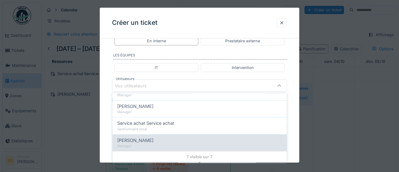
click at [147, 143] on span "[PERSON_NAME]" at bounding box center [135, 140] width 36 height 7
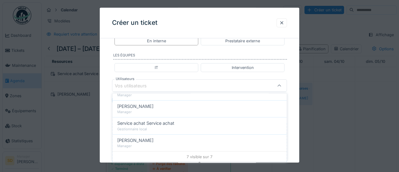
type input "****"
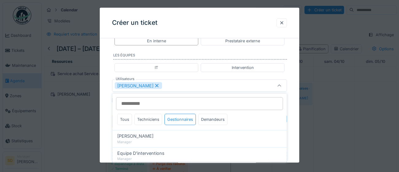
click at [295, 146] on div "**********" at bounding box center [199, 8] width 199 height 552
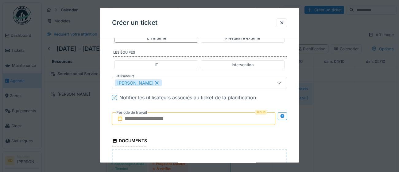
scroll to position [314, 0]
click at [213, 121] on input "text" at bounding box center [193, 118] width 163 height 13
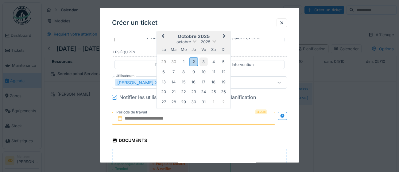
click at [207, 62] on div "3" at bounding box center [203, 62] width 8 height 8
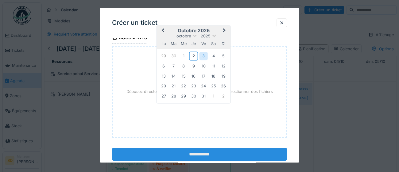
scroll to position [421, 0]
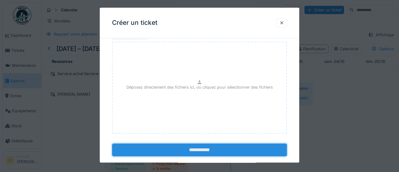
click at [242, 152] on input "**********" at bounding box center [199, 150] width 175 height 13
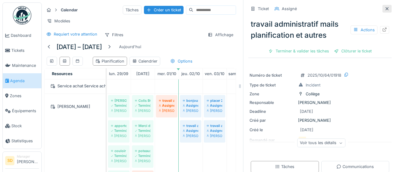
click at [385, 7] on icon at bounding box center [386, 9] width 5 height 4
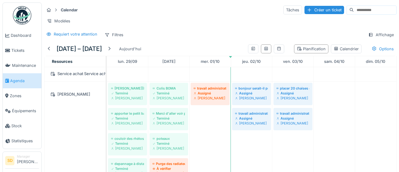
drag, startPoint x: 303, startPoint y: 10, endPoint x: 176, endPoint y: 108, distance: 161.2
click at [304, 9] on div "Créer un ticket" at bounding box center [324, 10] width 40 height 8
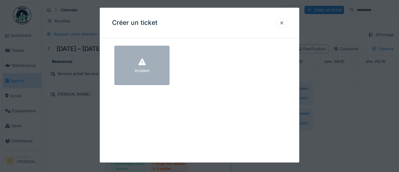
click at [157, 73] on div "Incident" at bounding box center [141, 65] width 55 height 39
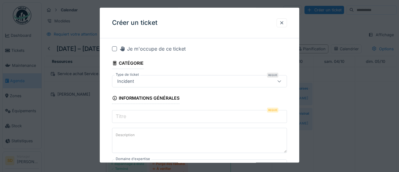
scroll to position [6, 0]
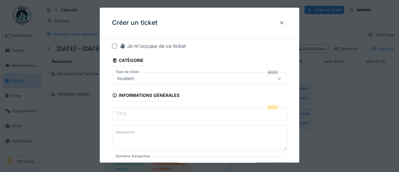
click at [154, 113] on input "Titre" at bounding box center [199, 113] width 175 height 13
paste input "**********"
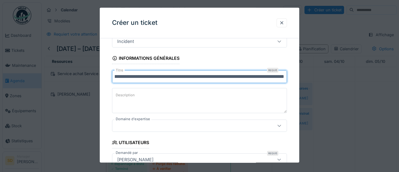
scroll to position [44, 0]
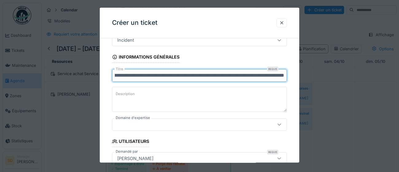
type input "**********"
click at [280, 124] on icon at bounding box center [279, 125] width 5 height 4
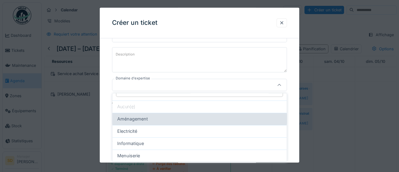
scroll to position [24, 0]
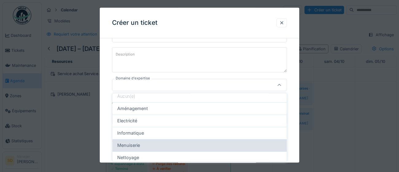
click at [210, 145] on div "Menuiserie" at bounding box center [199, 145] width 164 height 7
type input "****"
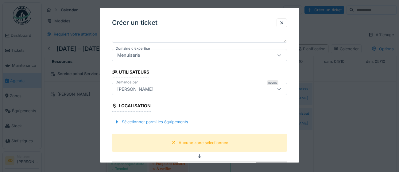
scroll to position [117, 0]
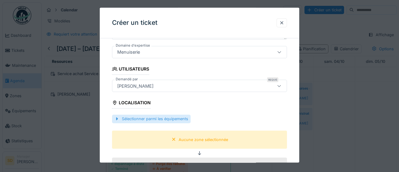
click at [141, 119] on div "Sélectionner parmi les équipements" at bounding box center [151, 119] width 79 height 8
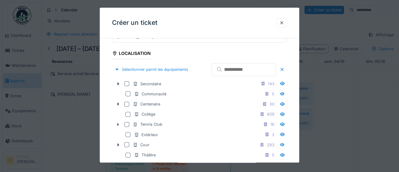
scroll to position [169, 0]
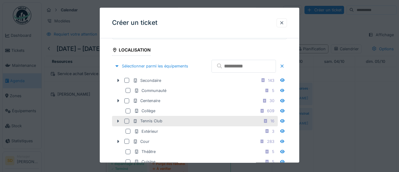
click at [127, 124] on div at bounding box center [126, 121] width 5 height 5
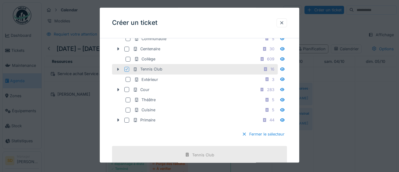
scroll to position [235, 0]
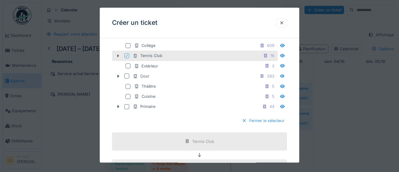
click at [244, 124] on div at bounding box center [244, 121] width 5 height 6
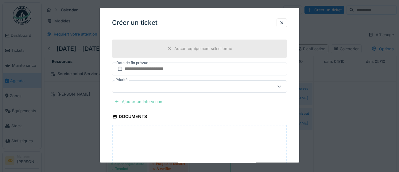
click at [141, 102] on div "Ajouter un intervenant" at bounding box center [139, 102] width 54 height 8
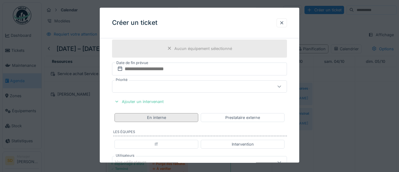
click at [165, 119] on div "En interne" at bounding box center [156, 118] width 19 height 6
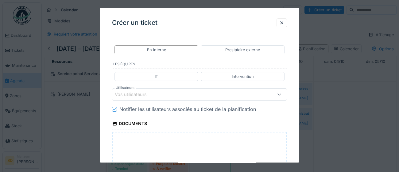
scroll to position [303, 0]
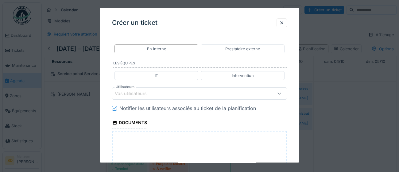
click at [145, 93] on div "Vos utilisateurs" at bounding box center [135, 93] width 40 height 7
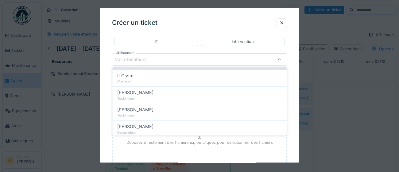
scroll to position [188, 0]
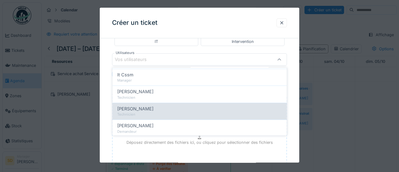
click at [131, 113] on div "Technicien" at bounding box center [199, 114] width 164 height 5
type input "****"
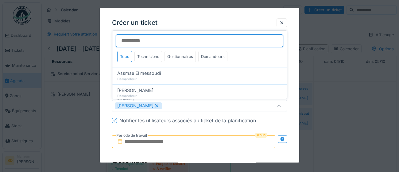
scroll to position [292, 0]
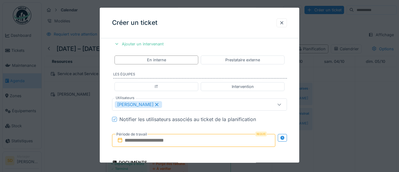
click at [213, 140] on input "text" at bounding box center [193, 140] width 163 height 13
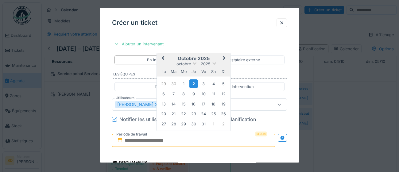
click at [193, 84] on div "2" at bounding box center [193, 83] width 8 height 9
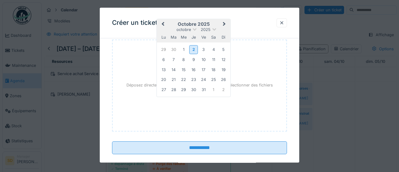
scroll to position [432, 0]
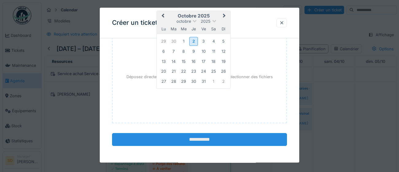
click at [212, 141] on input "**********" at bounding box center [199, 139] width 175 height 13
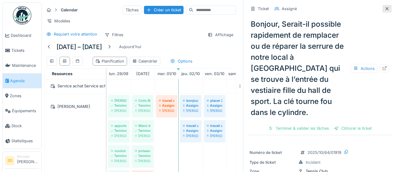
click at [387, 10] on icon at bounding box center [386, 9] width 5 height 4
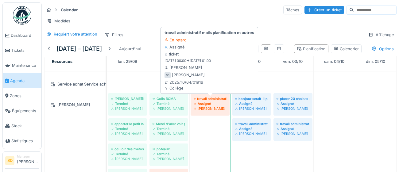
scroll to position [523, 0]
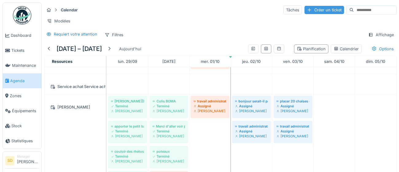
click at [304, 11] on div "Créer un ticket" at bounding box center [324, 10] width 40 height 8
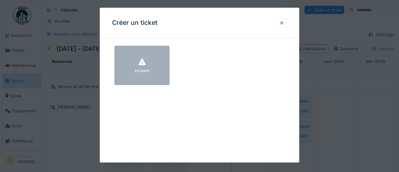
click at [155, 73] on div "Incident" at bounding box center [141, 65] width 55 height 39
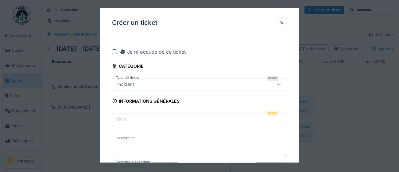
click at [163, 120] on input "Titre" at bounding box center [199, 119] width 175 height 13
paste input "**********"
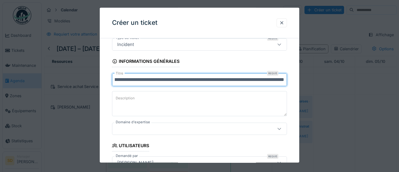
scroll to position [44, 0]
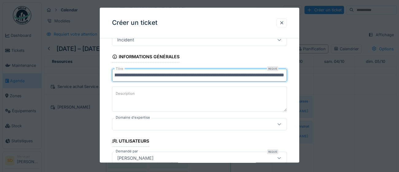
type input "**********"
click at [279, 124] on icon at bounding box center [278, 125] width 3 height 2
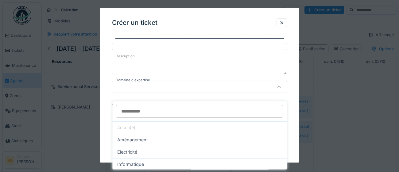
scroll to position [84, 0]
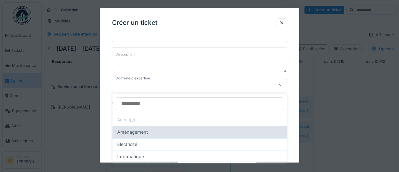
click at [188, 133] on div "Aménagement" at bounding box center [199, 132] width 164 height 7
type input "****"
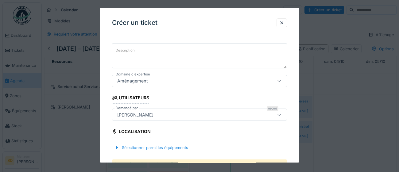
scroll to position [116, 0]
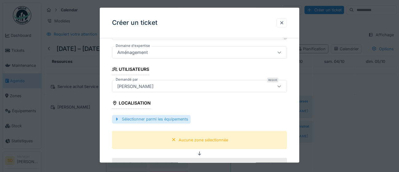
click at [181, 120] on div "Sélectionner parmi les équipements" at bounding box center [151, 119] width 79 height 8
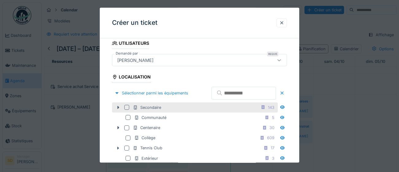
scroll to position [144, 0]
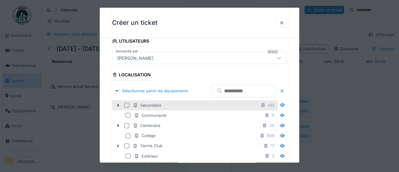
click at [127, 108] on div at bounding box center [126, 105] width 5 height 5
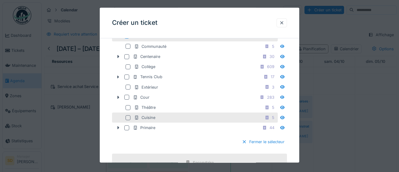
scroll to position [222, 0]
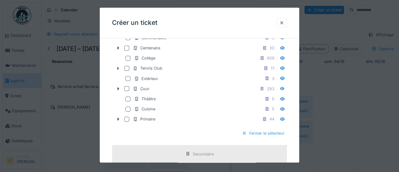
click at [243, 136] on div at bounding box center [244, 134] width 5 height 6
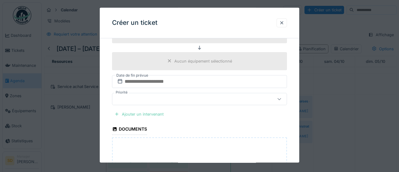
click at [140, 115] on div "Ajouter un intervenant" at bounding box center [139, 114] width 54 height 8
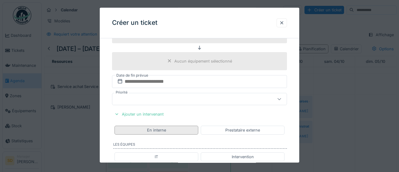
click at [146, 130] on div "En interne" at bounding box center [156, 130] width 84 height 9
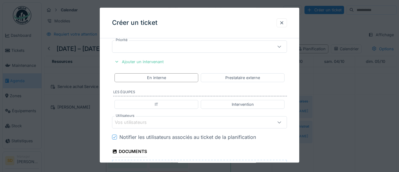
click at [148, 125] on div "Vos utilisateurs" at bounding box center [135, 122] width 40 height 7
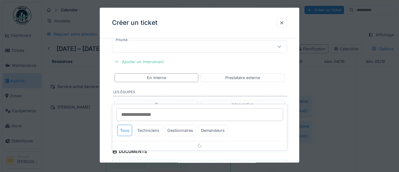
scroll to position [311, 0]
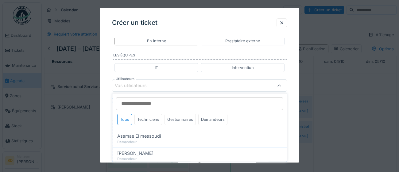
click at [183, 120] on div "Gestionnaires" at bounding box center [179, 119] width 31 height 11
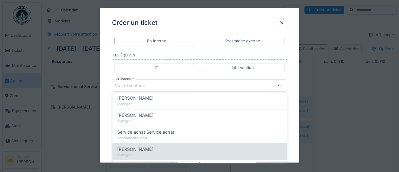
scroll to position [90, 0]
click at [166, 152] on div "Manager" at bounding box center [199, 154] width 164 height 5
type input "****"
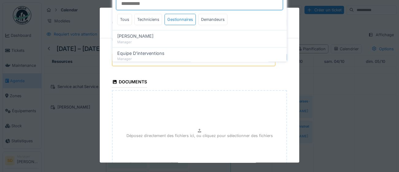
scroll to position [368, 0]
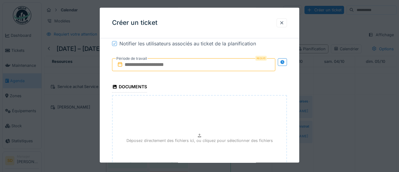
click at [206, 67] on input "text" at bounding box center [193, 64] width 163 height 13
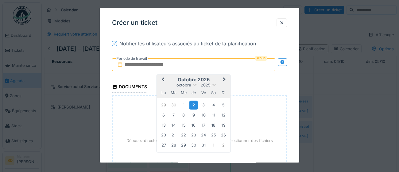
click at [195, 105] on div "2" at bounding box center [193, 105] width 8 height 9
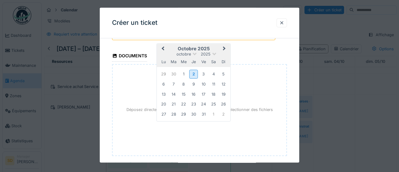
scroll to position [421, 0]
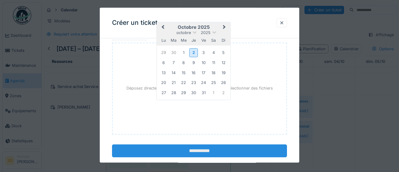
click at [216, 152] on input "**********" at bounding box center [199, 150] width 175 height 13
